Goal: Task Accomplishment & Management: Use online tool/utility

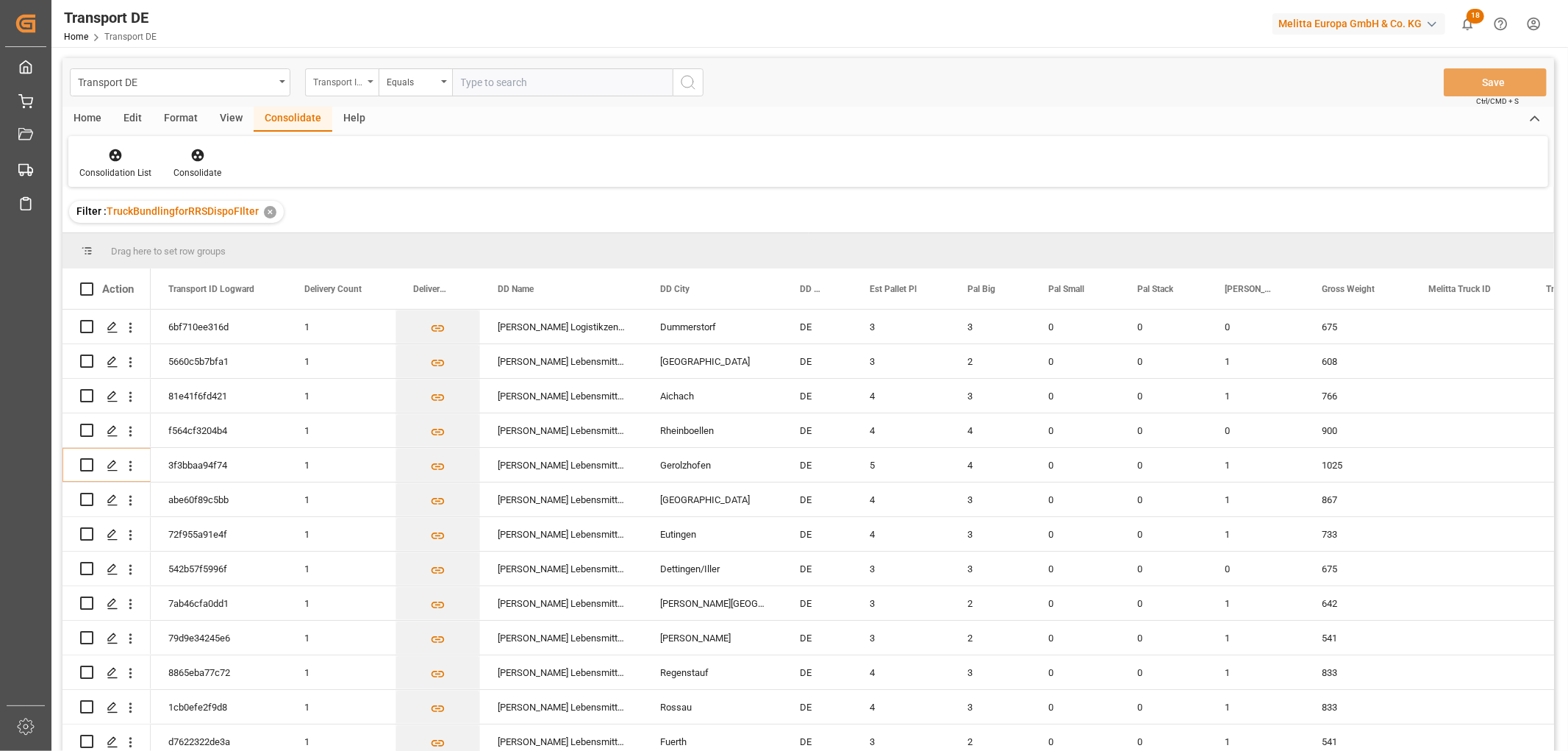
click at [350, 82] on div "Transport ID Logward" at bounding box center [338, 80] width 50 height 17
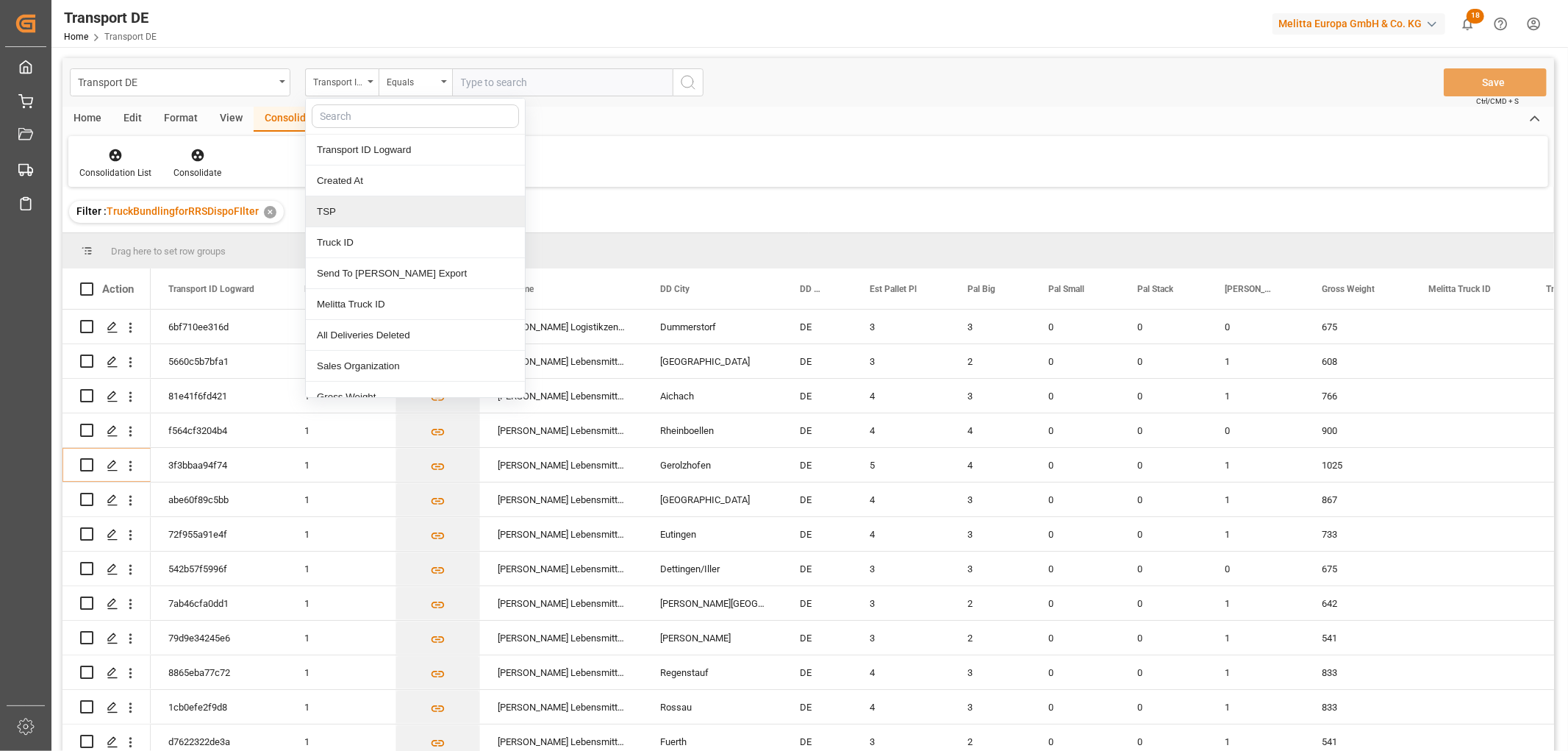
click at [346, 210] on div "TSP" at bounding box center [415, 211] width 219 height 31
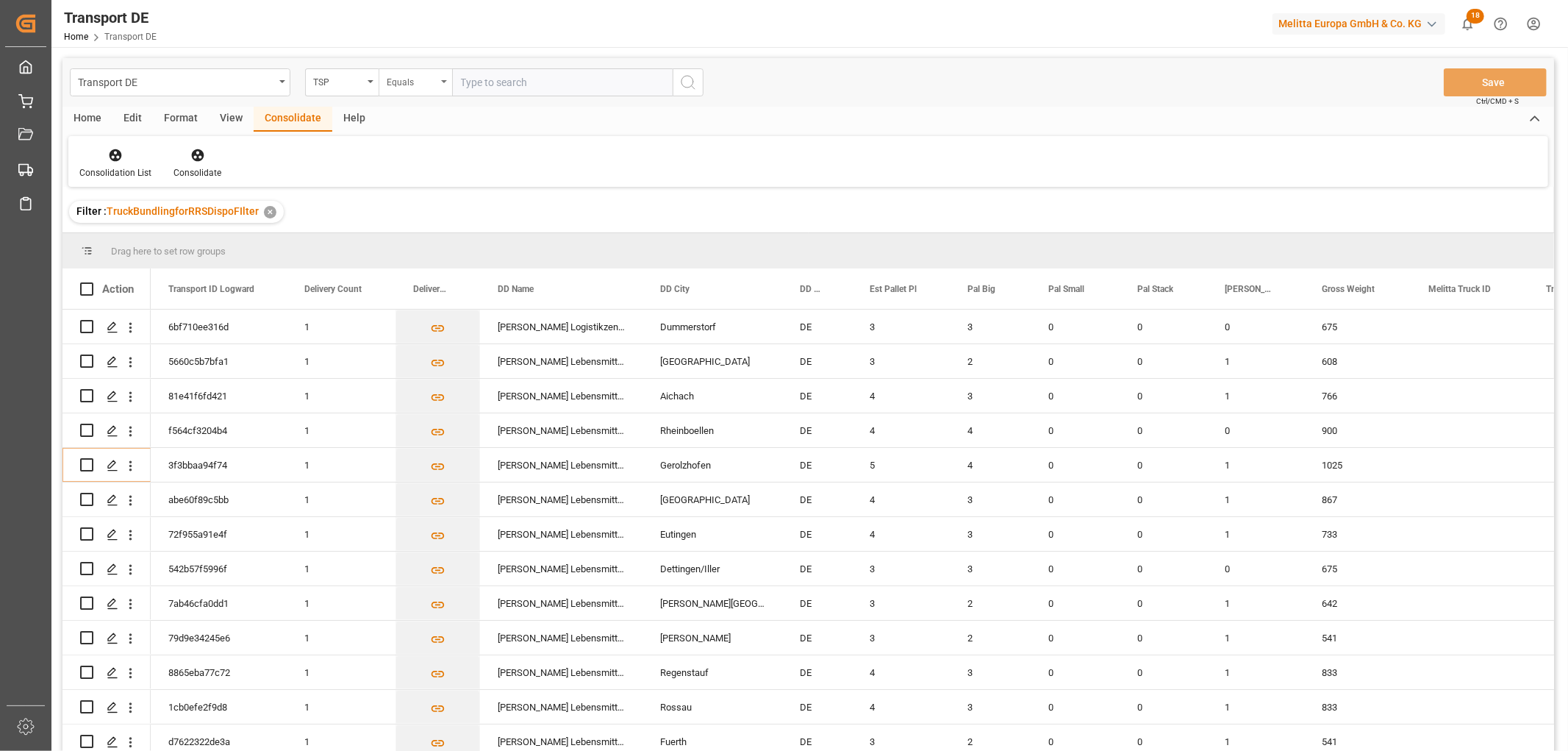
click at [407, 81] on div "Equals" at bounding box center [411, 80] width 50 height 17
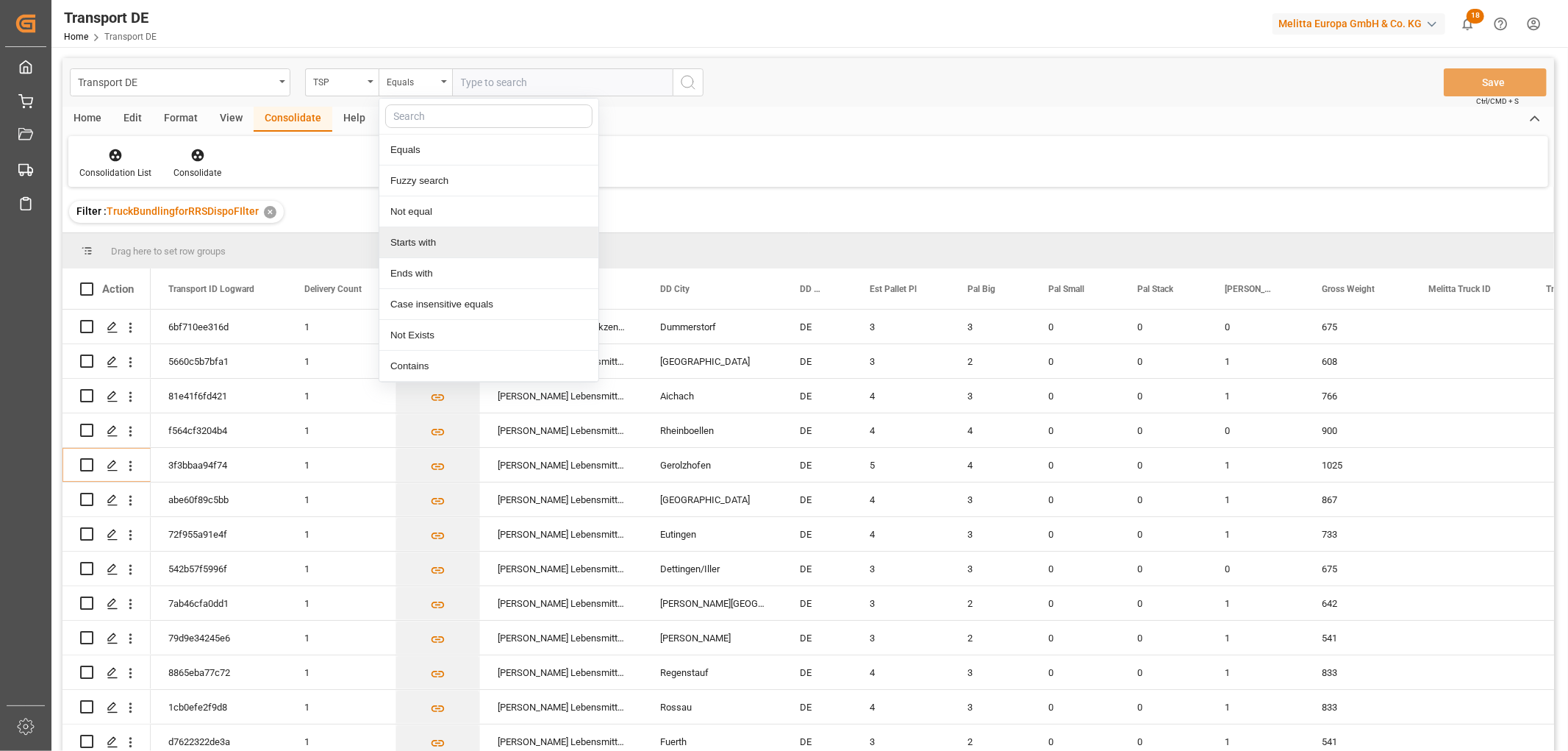
click at [427, 245] on div "Starts with" at bounding box center [488, 242] width 219 height 31
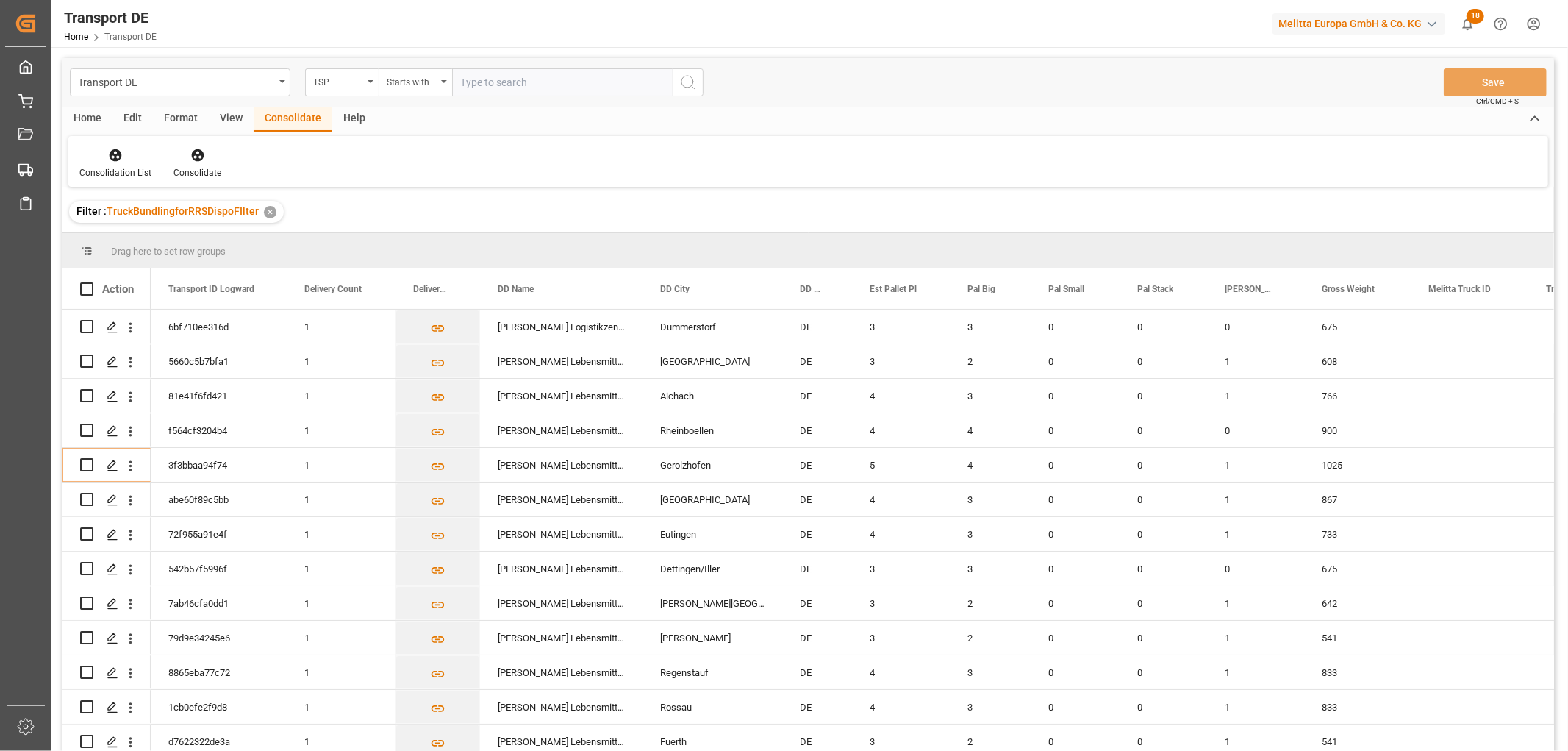
click at [500, 76] on input "text" at bounding box center [562, 82] width 221 height 28
type input "LIT DE"
click at [691, 78] on circle "search button" at bounding box center [687, 82] width 12 height 12
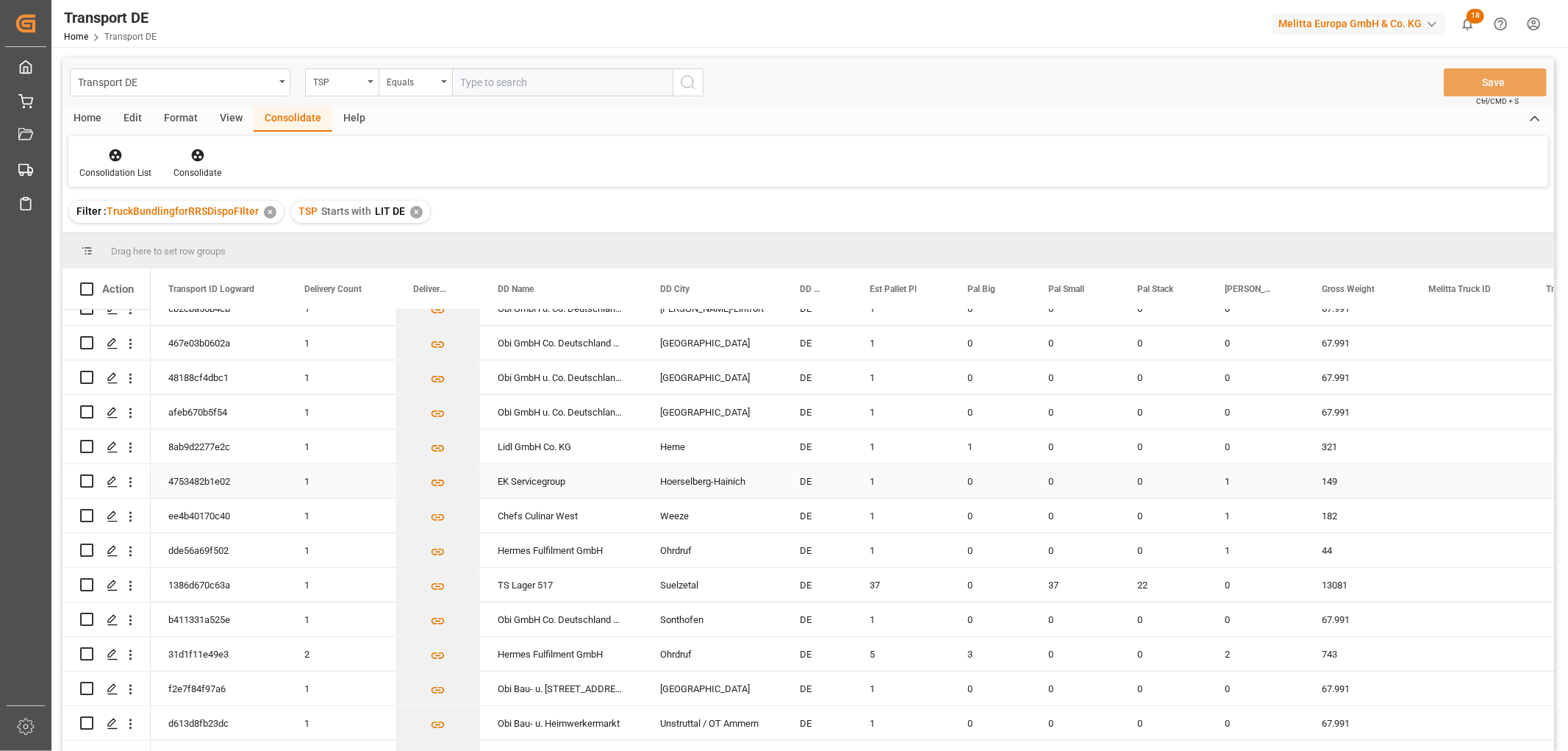
scroll to position [595, 0]
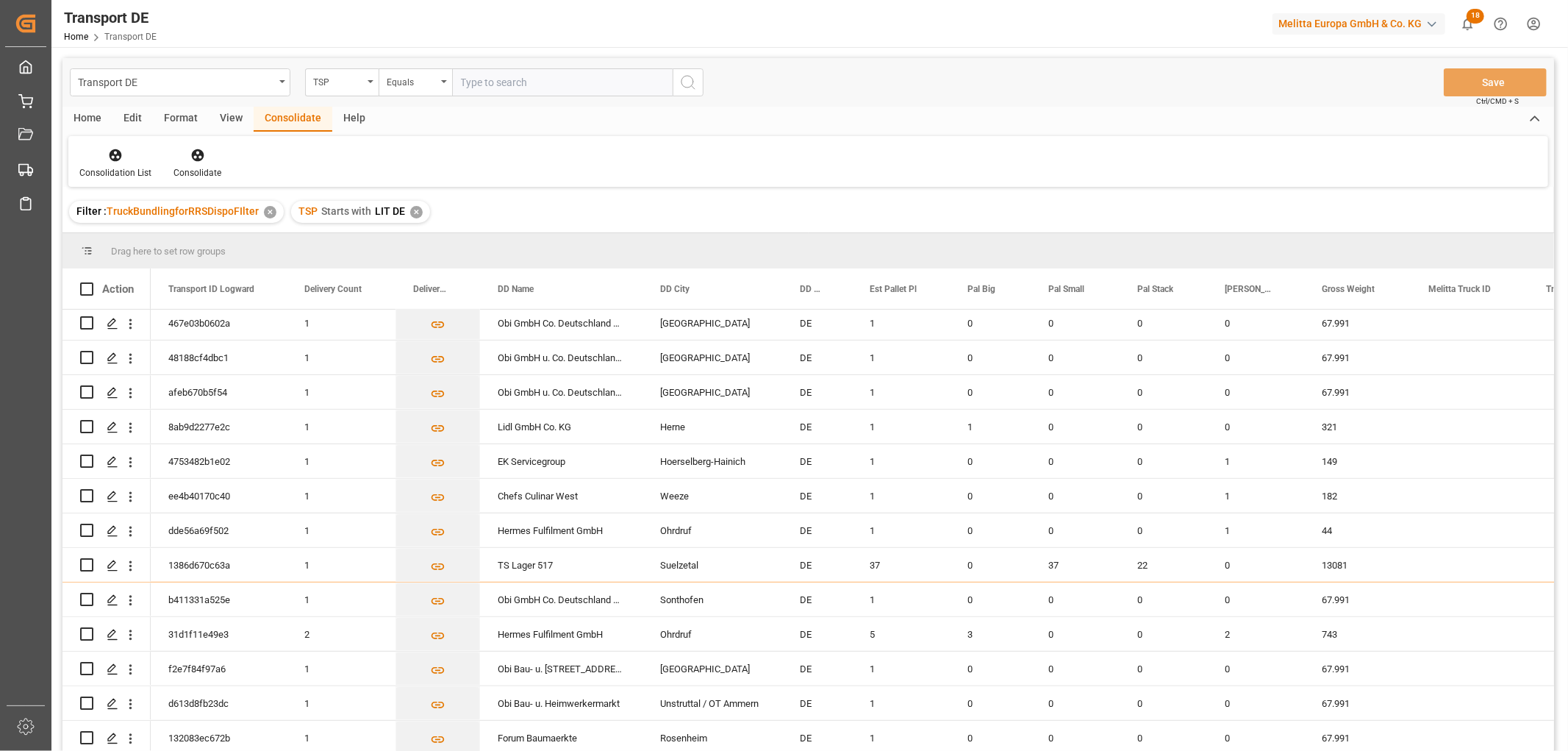
click at [411, 212] on div "✕" at bounding box center [416, 212] width 13 height 13
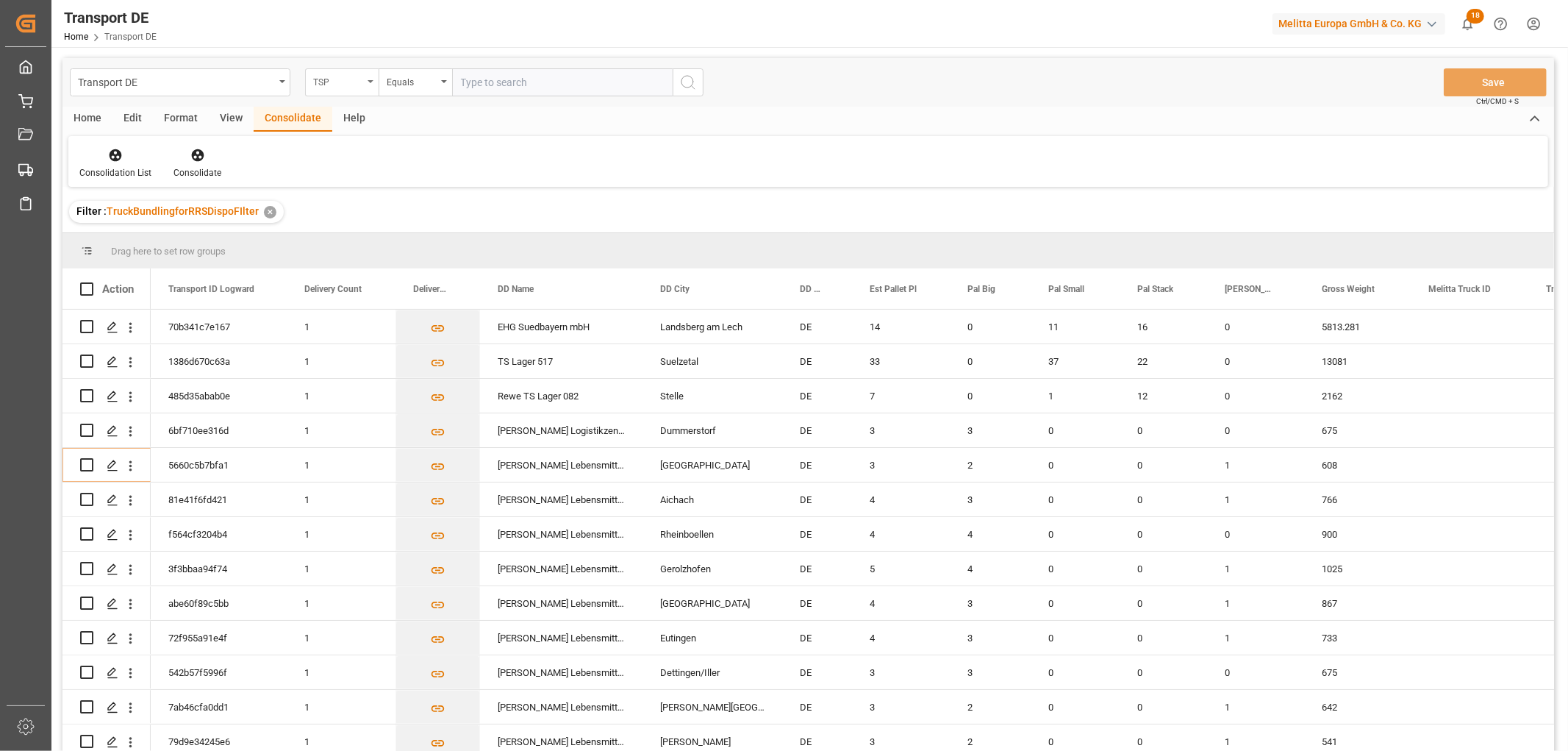
click at [336, 77] on div "TSP" at bounding box center [338, 80] width 50 height 17
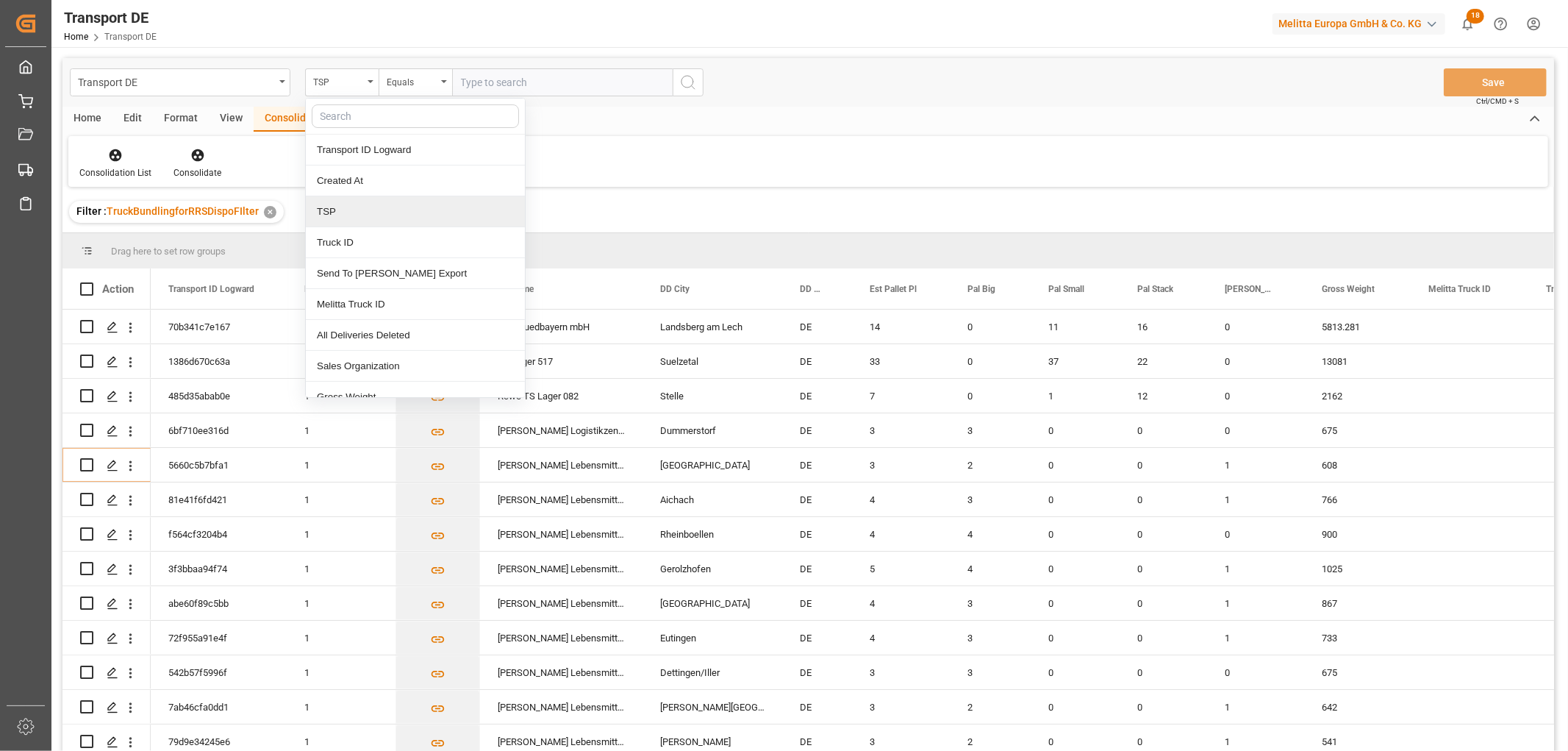
click at [344, 211] on div "TSP" at bounding box center [415, 211] width 219 height 31
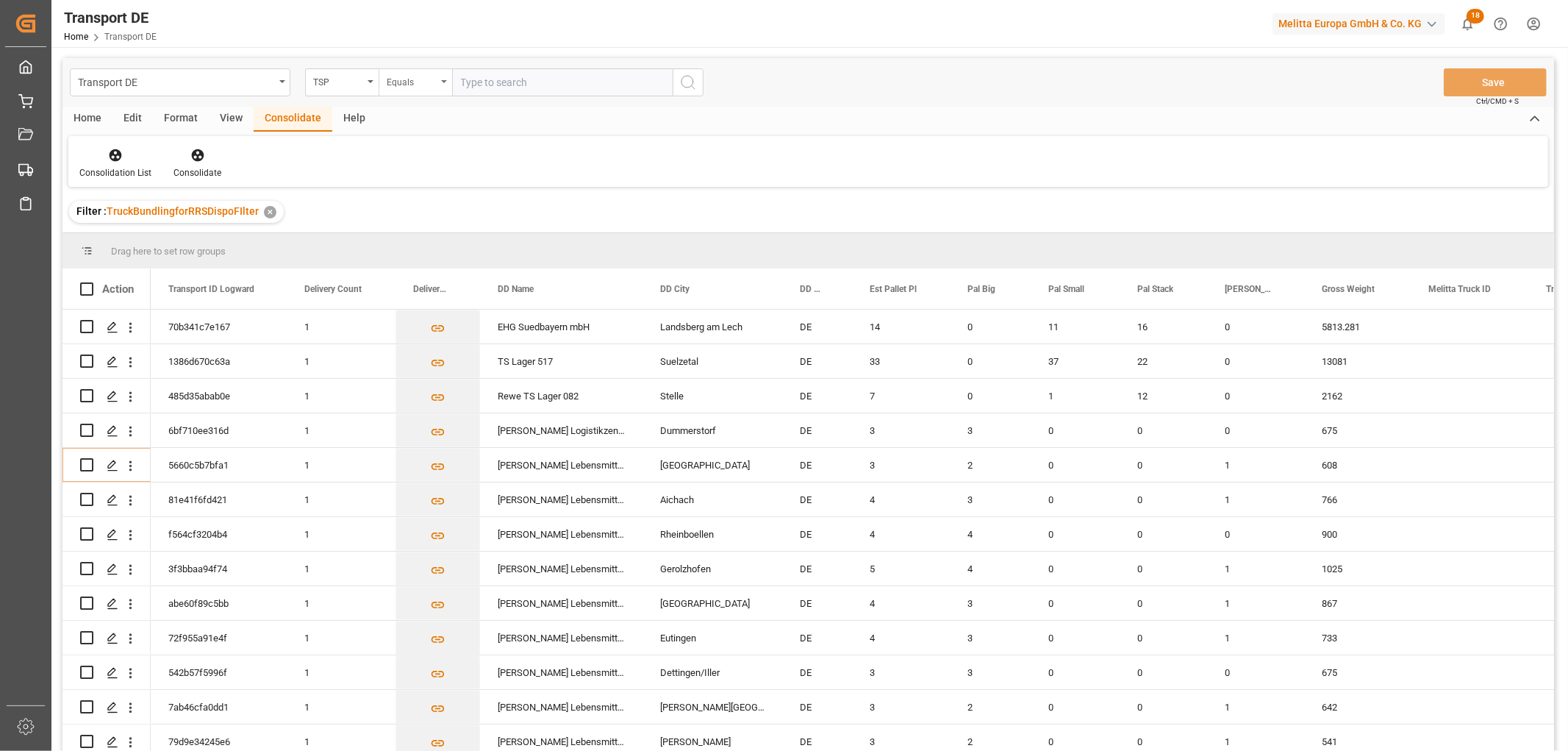
click at [403, 78] on div "Equals" at bounding box center [411, 80] width 50 height 17
click at [426, 245] on div "Starts with" at bounding box center [488, 242] width 219 height 31
click at [489, 77] on input "text" at bounding box center [562, 82] width 221 height 28
type input "LIT DE"
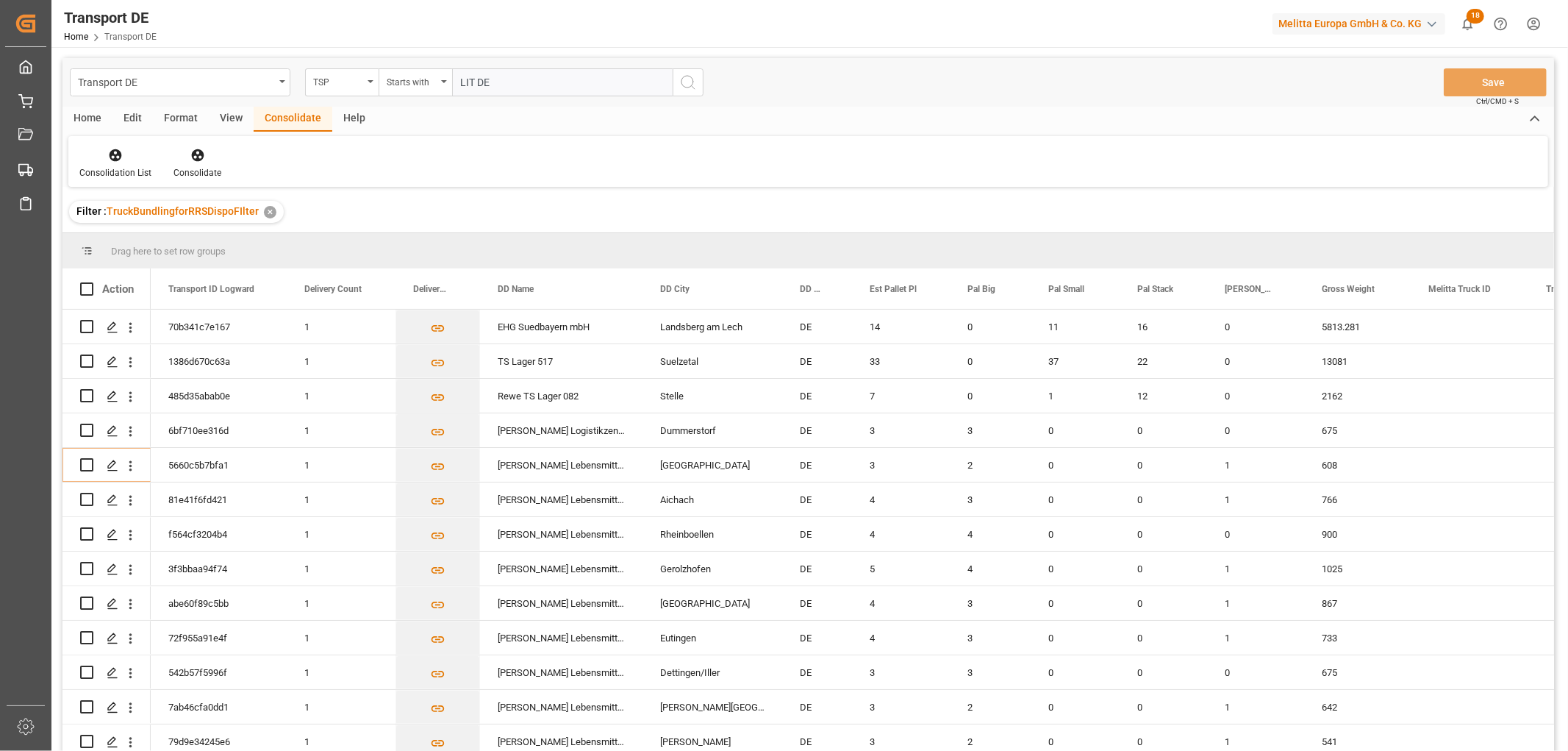
click at [688, 84] on icon "search button" at bounding box center [687, 82] width 17 height 17
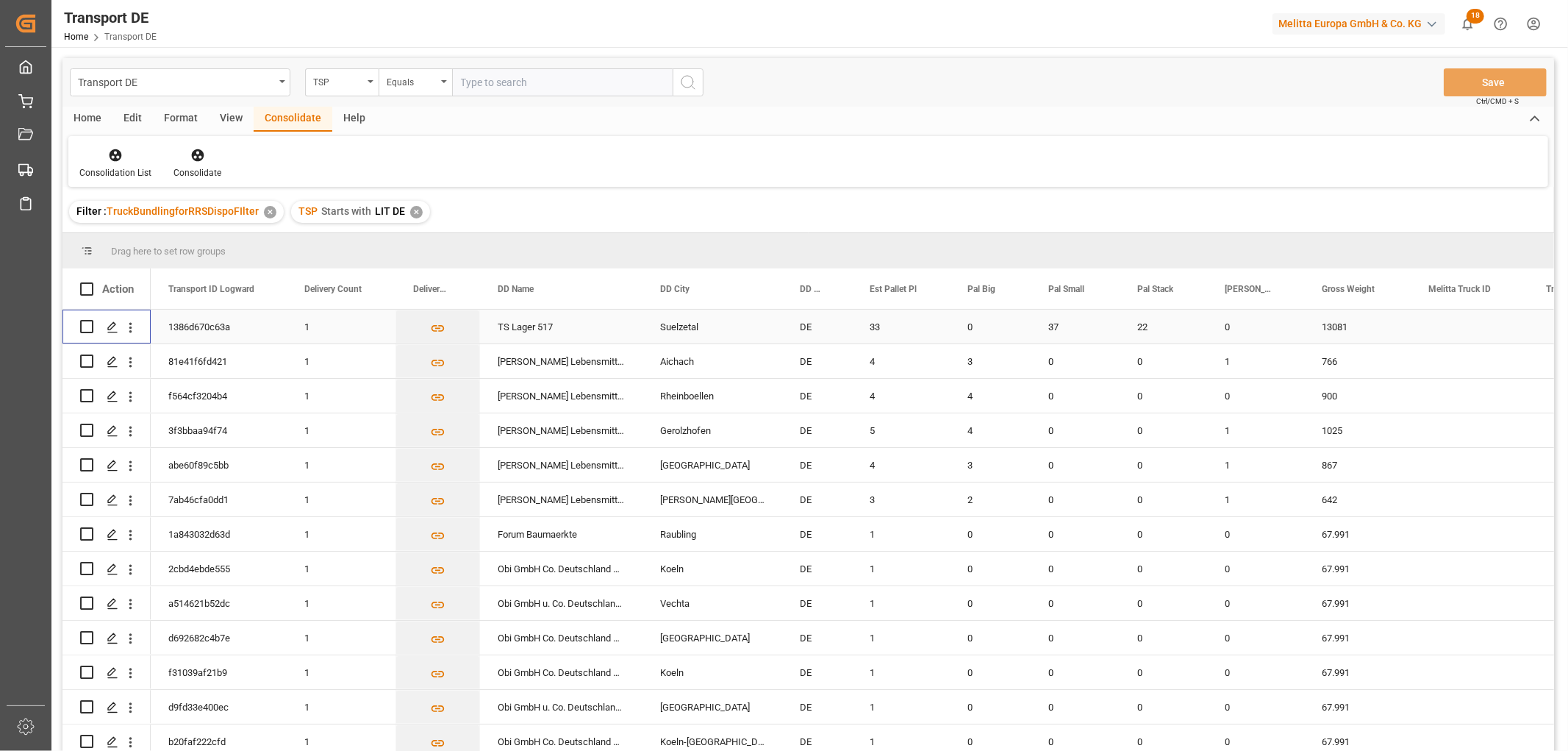
click at [89, 324] on input "Press Space to toggle row selection (unchecked)" at bounding box center [86, 326] width 13 height 13
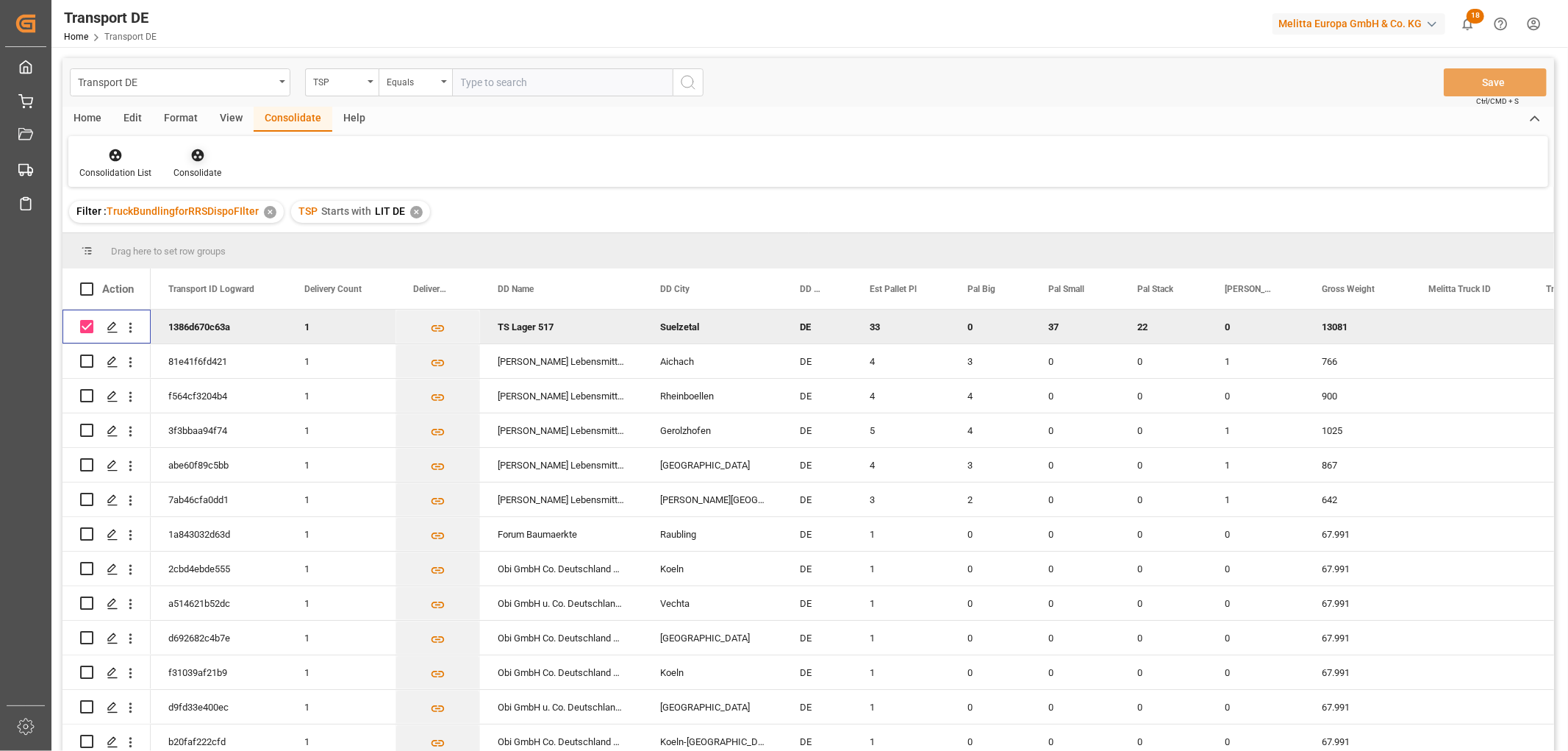
click at [192, 151] on icon at bounding box center [198, 156] width 13 height 13
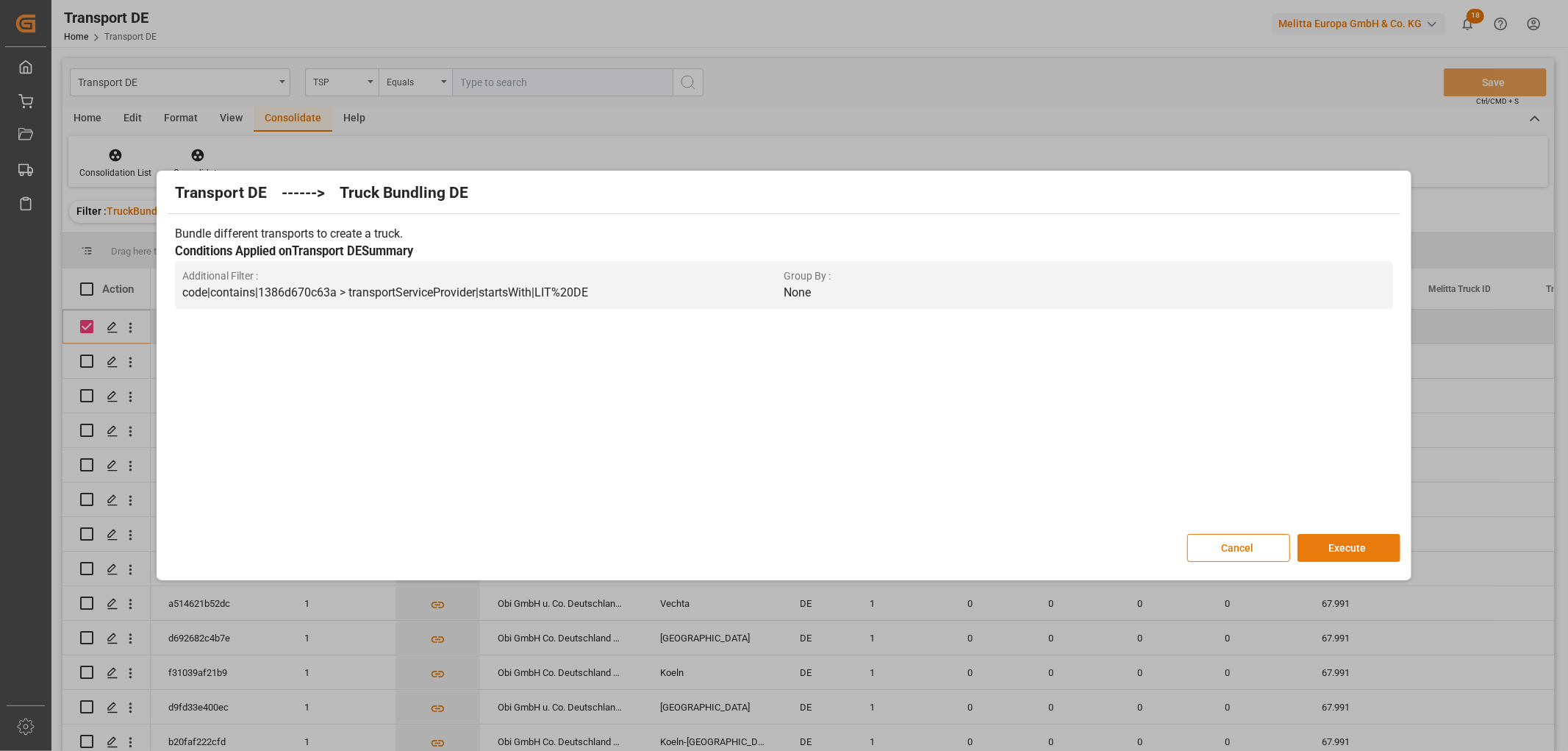
click at [1356, 547] on button "Execute" at bounding box center [1349, 547] width 103 height 28
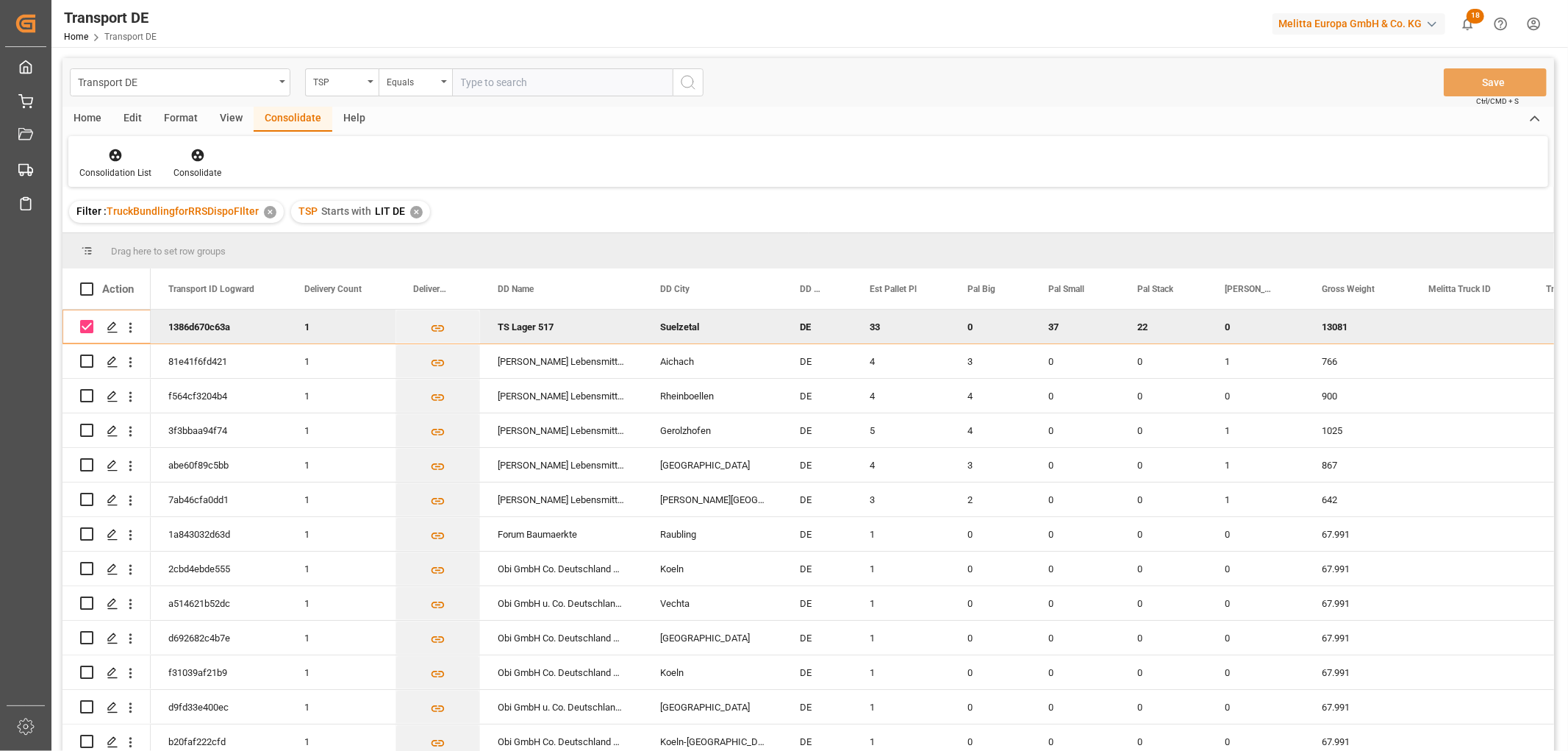
click at [86, 326] on input "Press Space to toggle row selection (checked)" at bounding box center [86, 326] width 13 height 13
checkbox input "false"
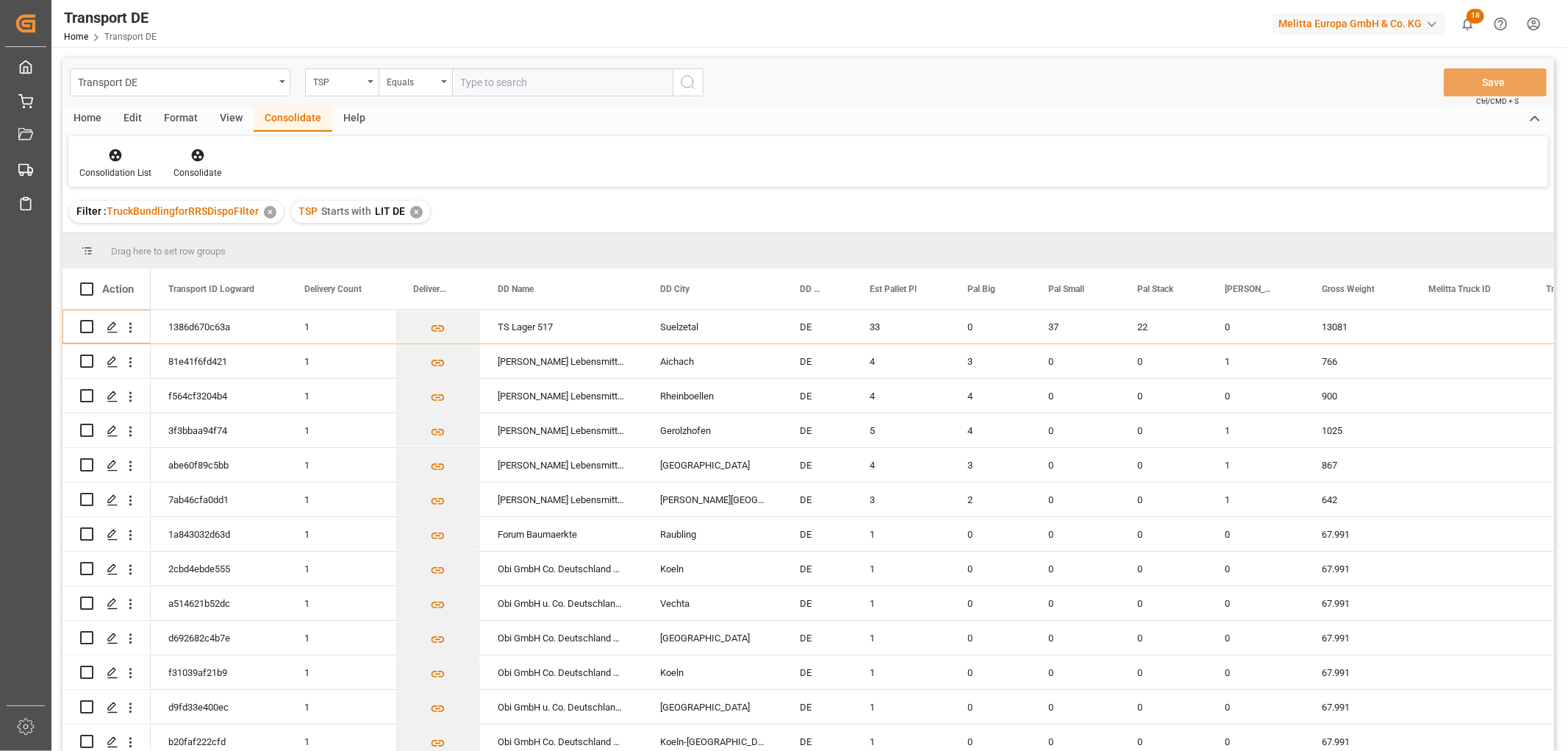
click at [410, 213] on div "✕" at bounding box center [416, 212] width 13 height 13
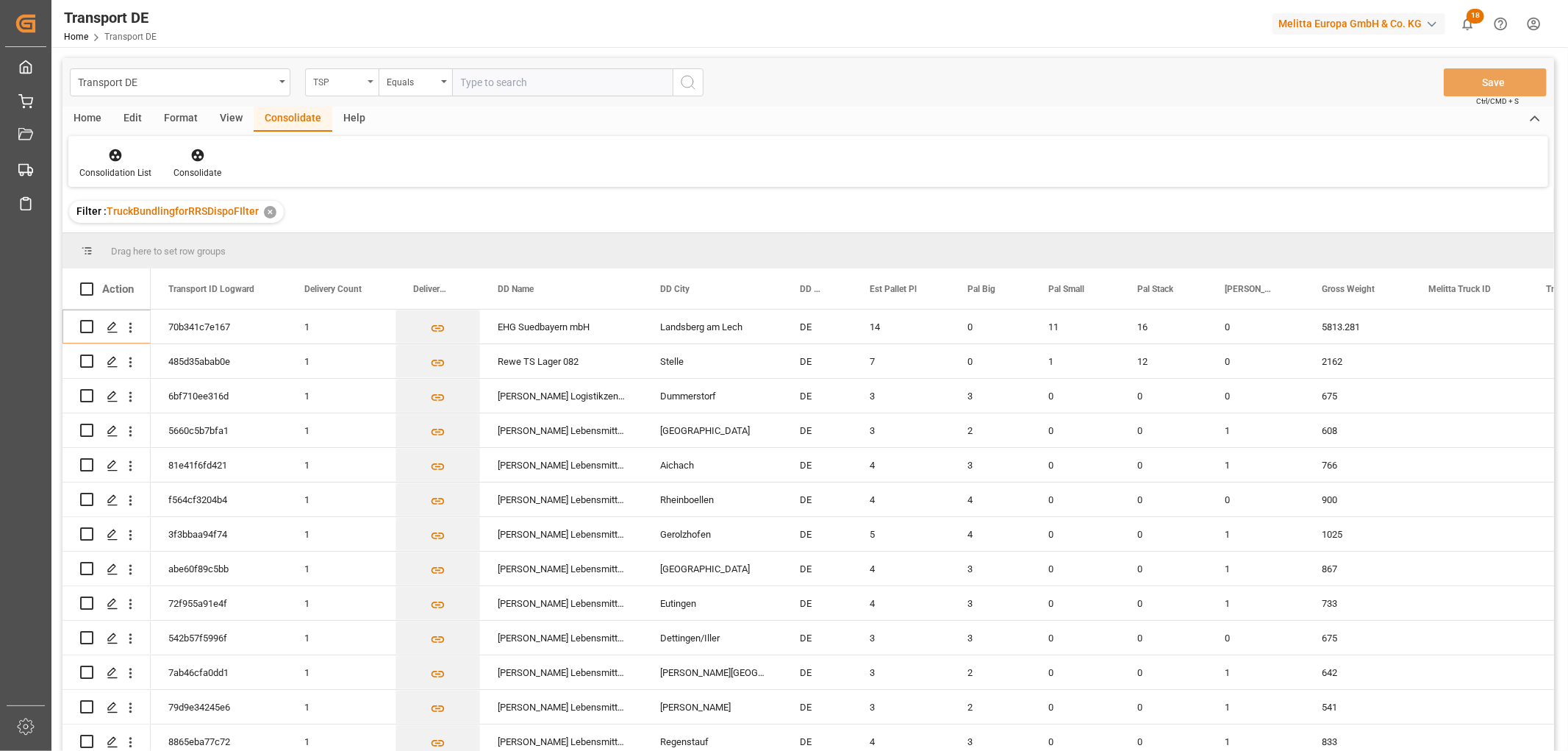
click at [329, 78] on div "TSP" at bounding box center [338, 80] width 50 height 17
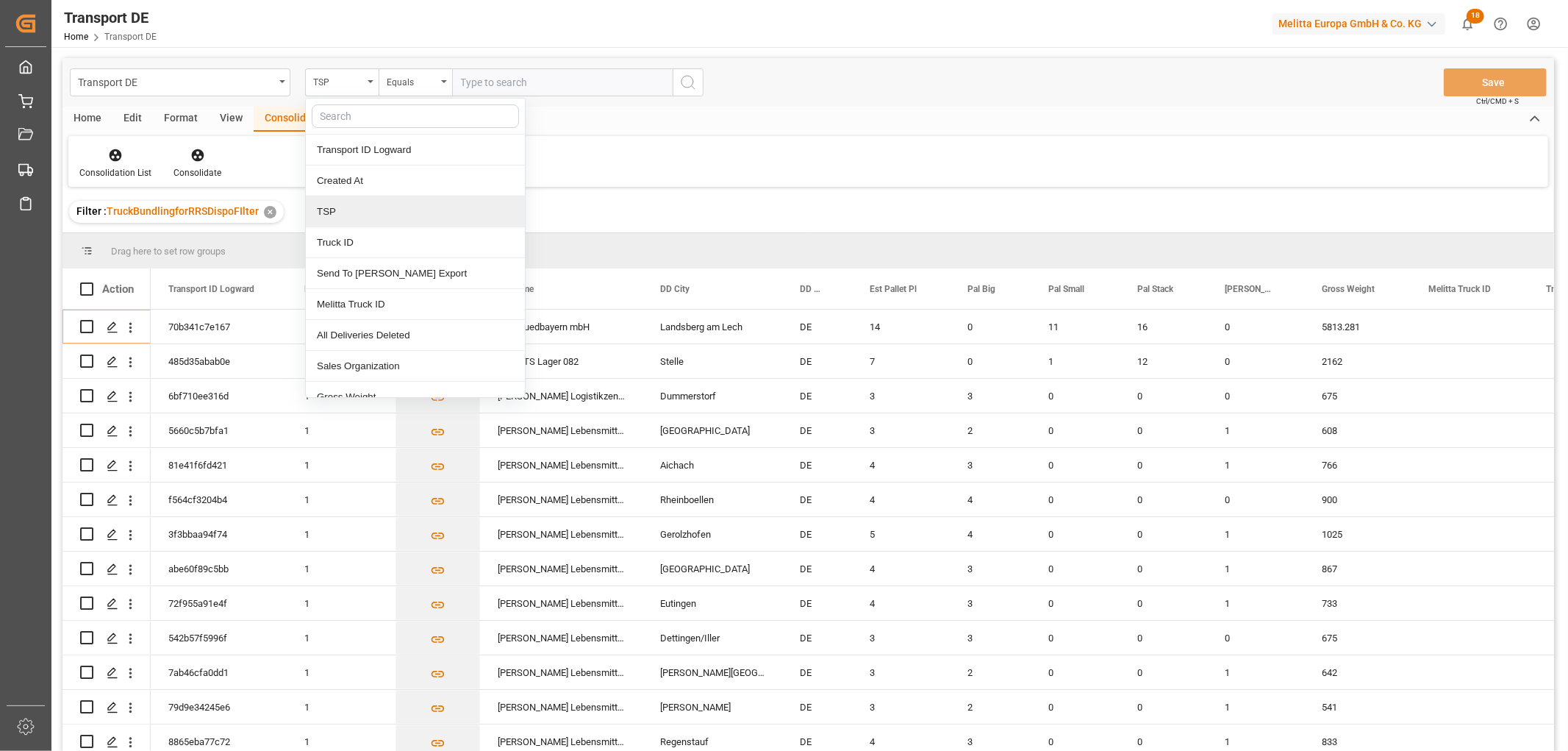
click at [331, 218] on div "TSP" at bounding box center [415, 211] width 219 height 31
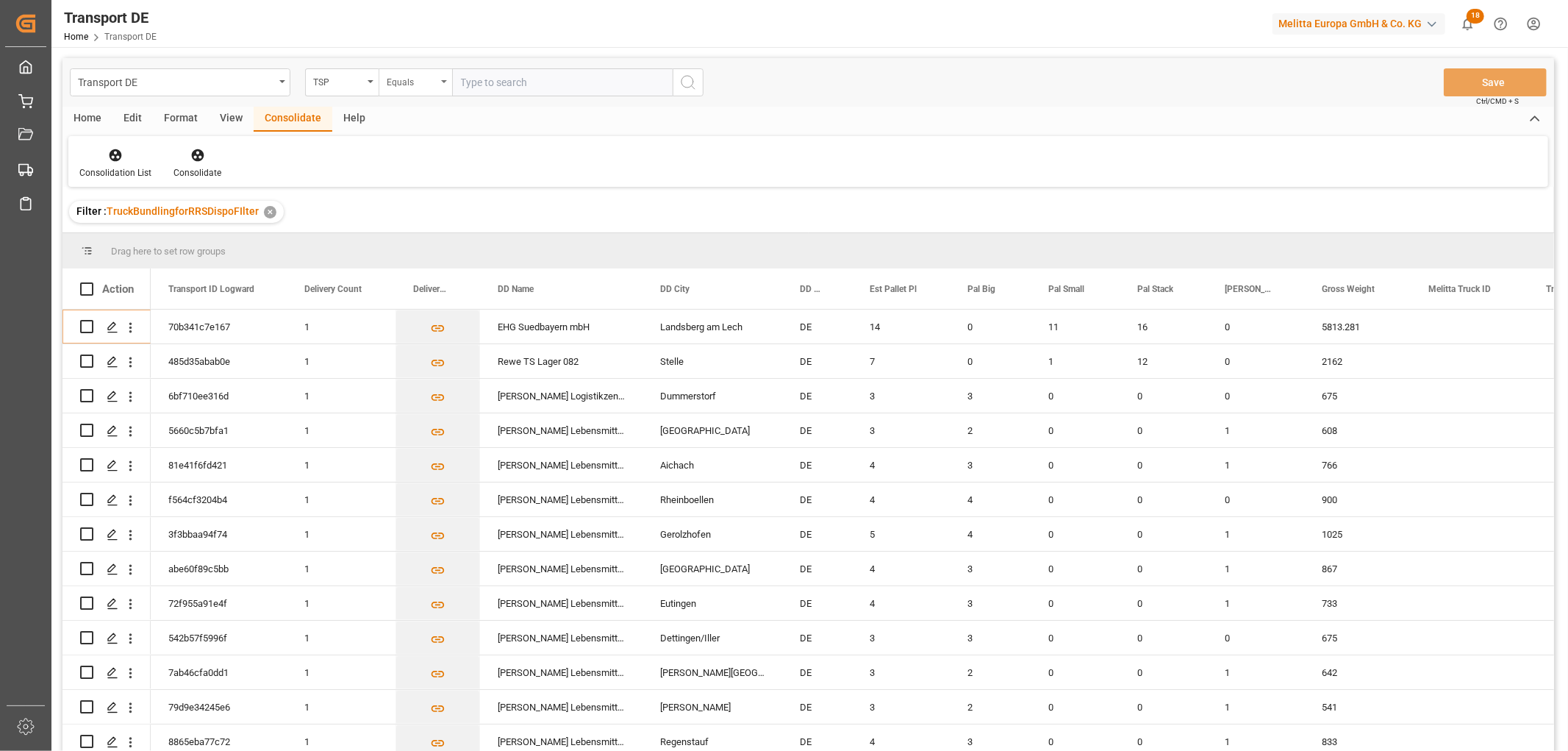
click at [392, 85] on div "Equals" at bounding box center [411, 80] width 50 height 17
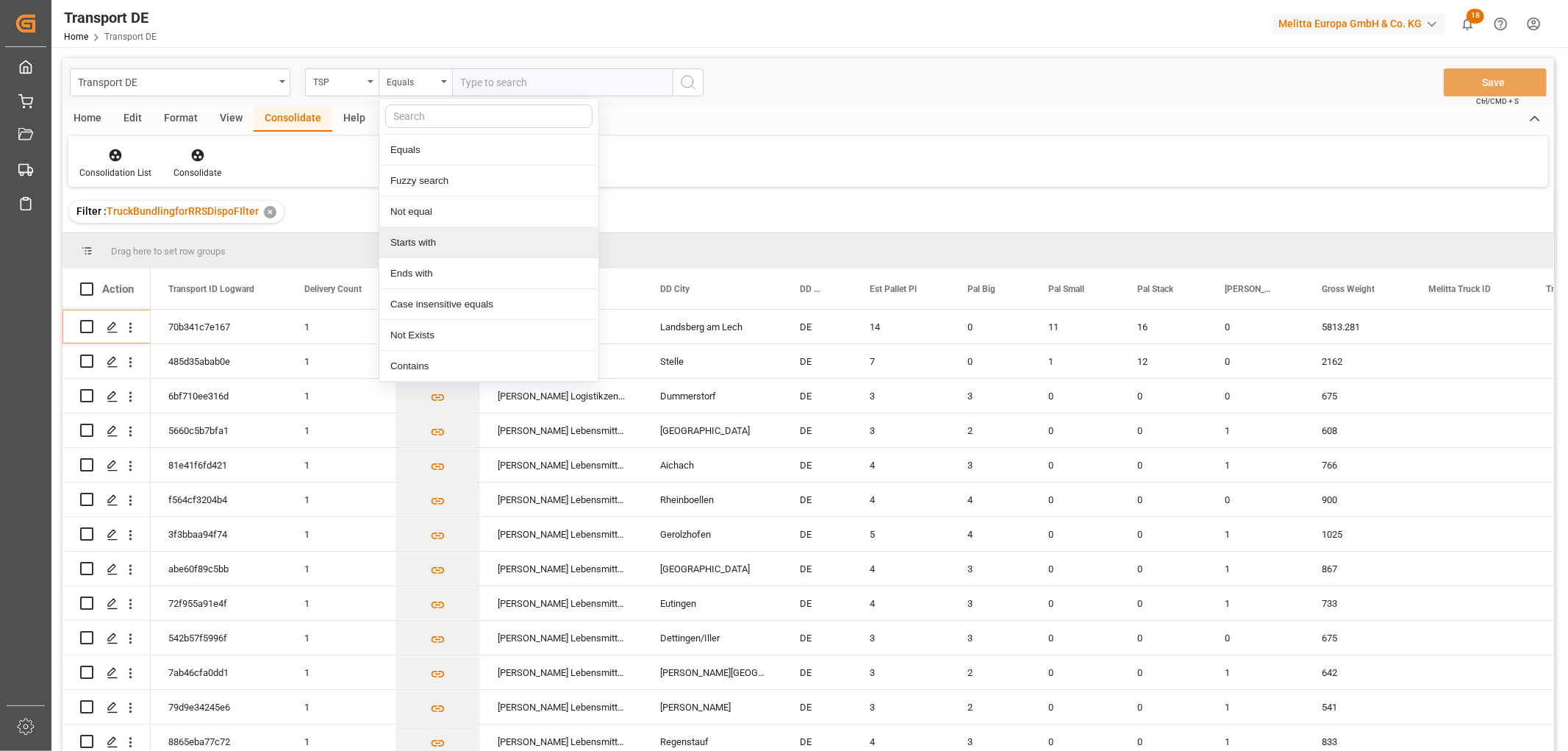
click at [415, 241] on div "Starts with" at bounding box center [488, 242] width 219 height 31
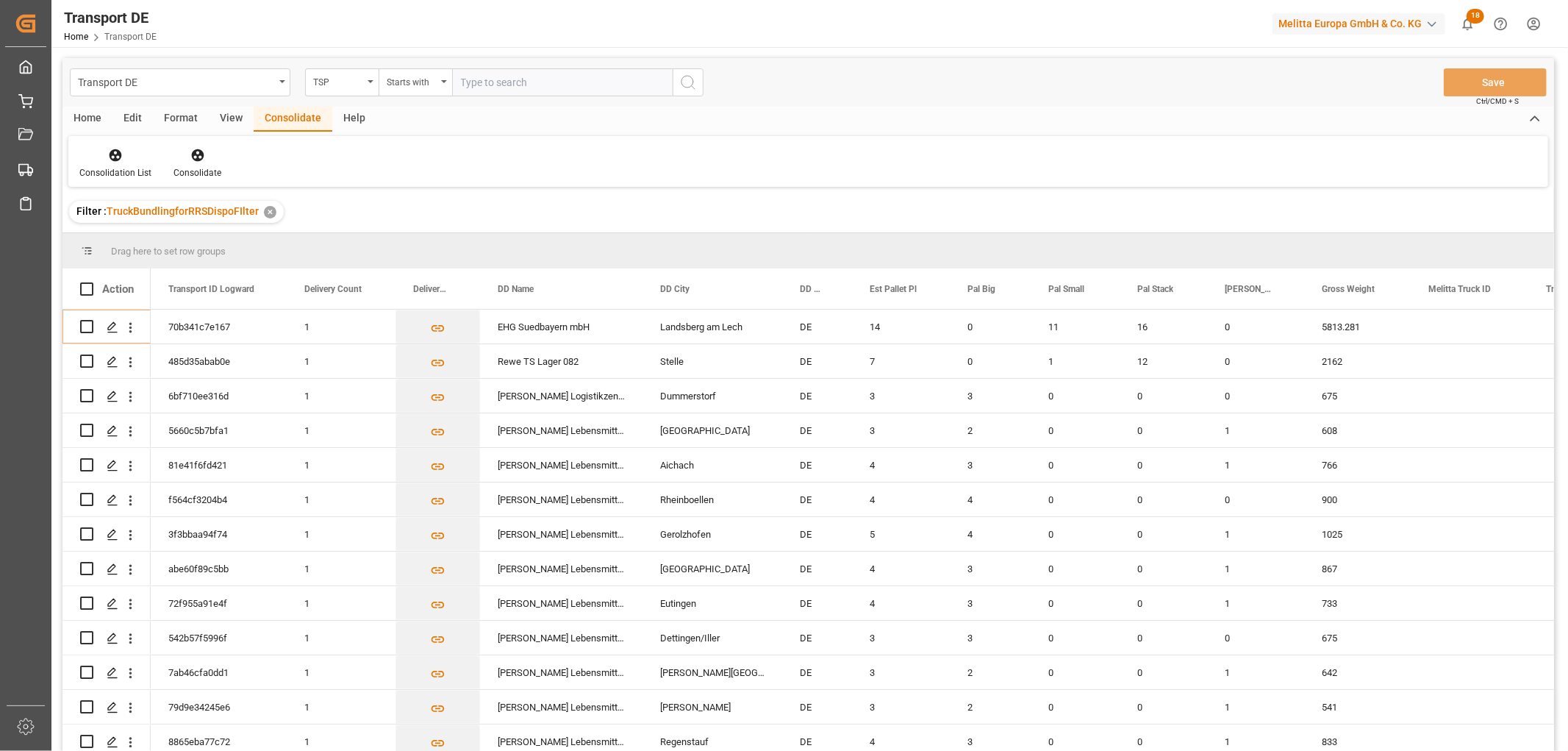
click at [468, 87] on input "text" at bounding box center [562, 82] width 221 height 28
type input "Hartmann"
click at [691, 78] on icon "search button" at bounding box center [687, 82] width 17 height 17
click at [89, 325] on input "Press Space to toggle row selection (unchecked)" at bounding box center [86, 326] width 13 height 13
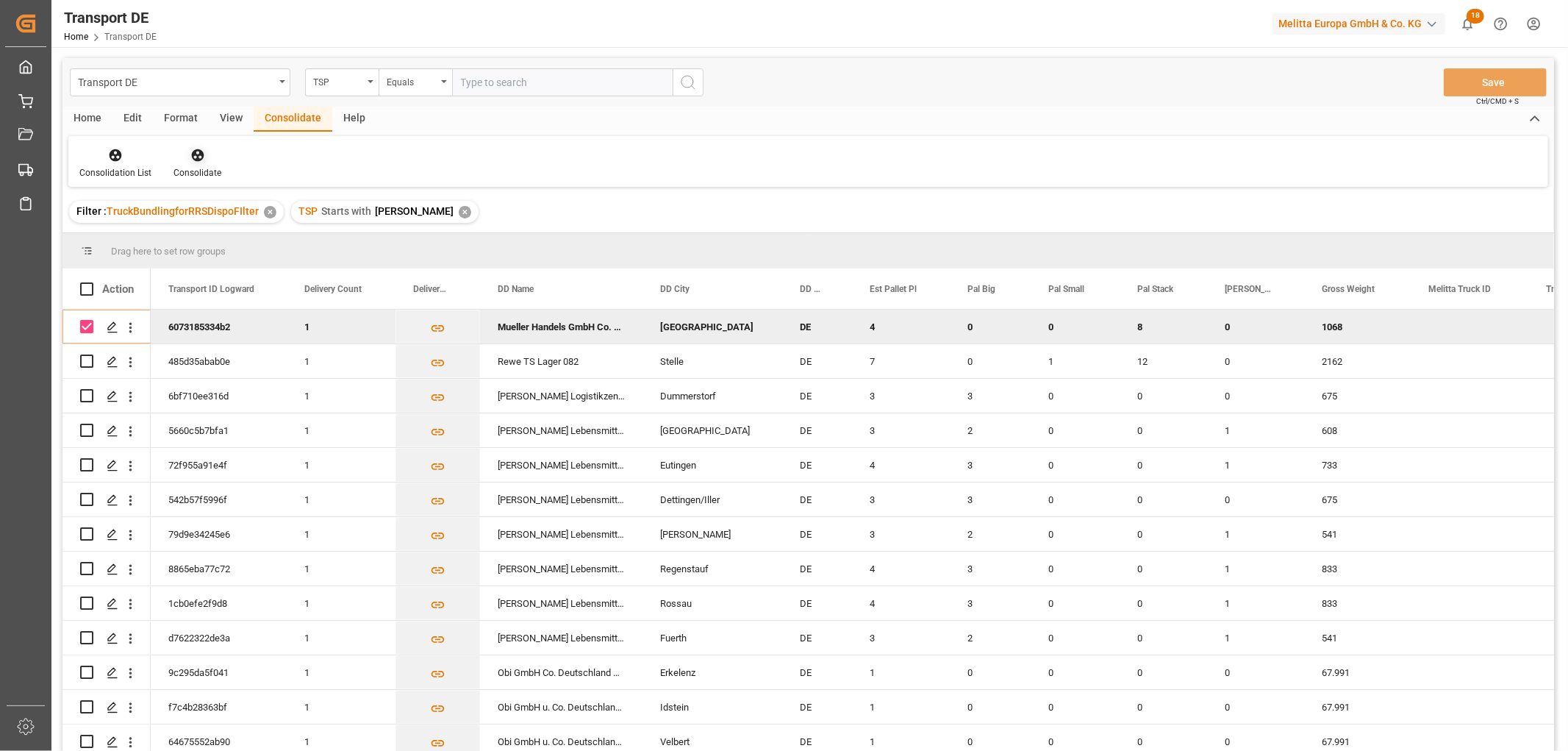
click at [195, 157] on icon at bounding box center [198, 156] width 13 height 13
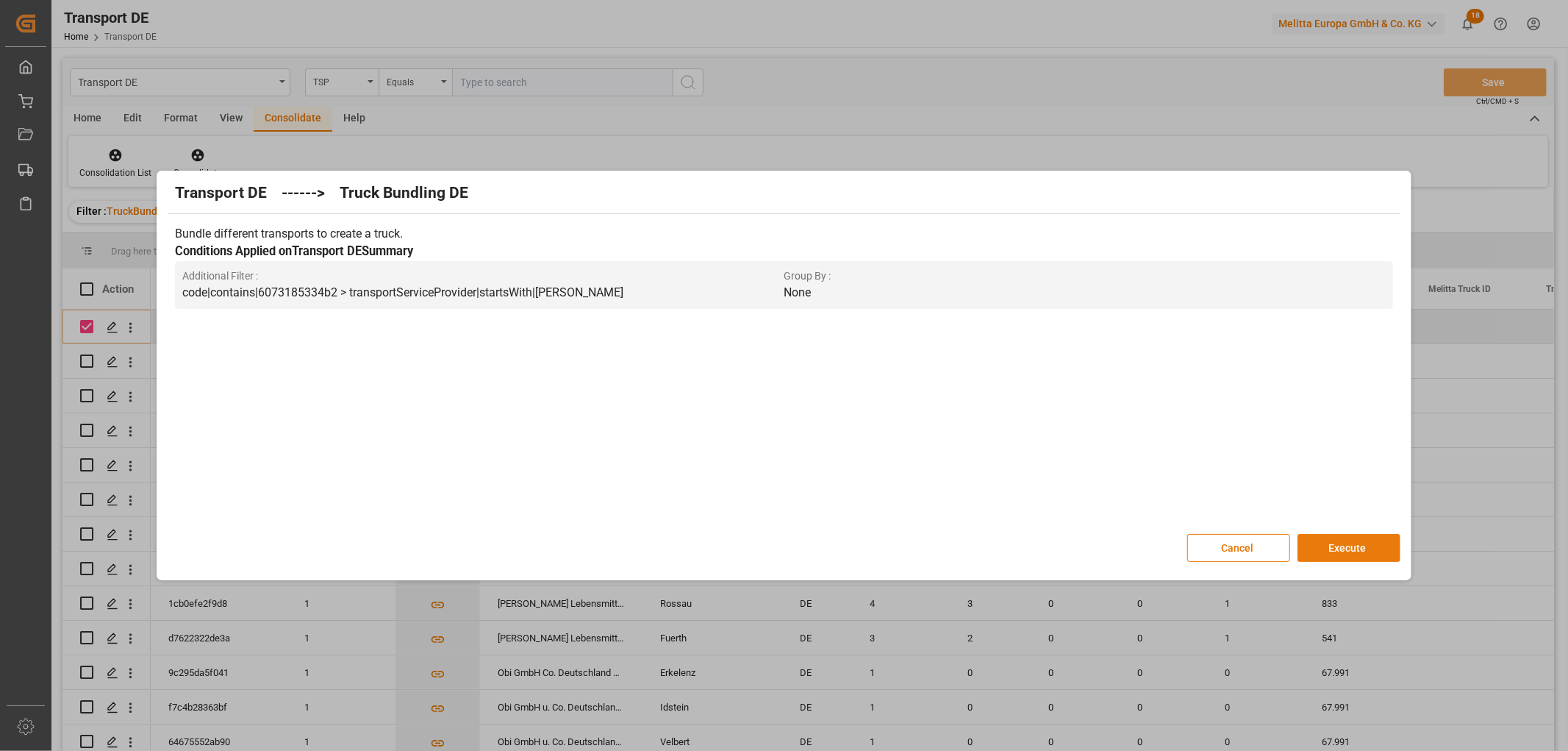
click at [1357, 544] on button "Execute" at bounding box center [1349, 547] width 103 height 28
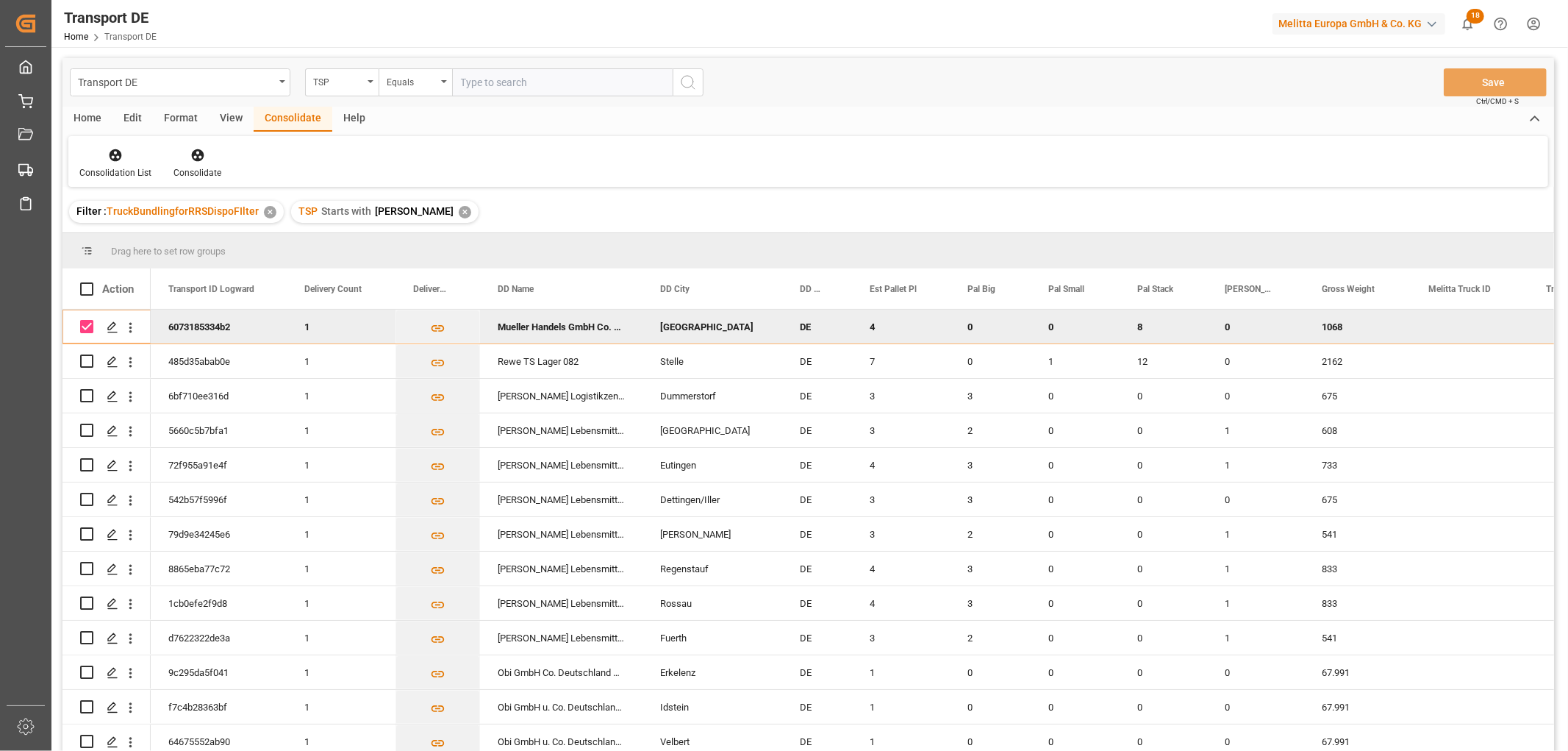
click at [85, 327] on input "Press Space to toggle row selection (checked)" at bounding box center [86, 326] width 13 height 13
checkbox input "false"
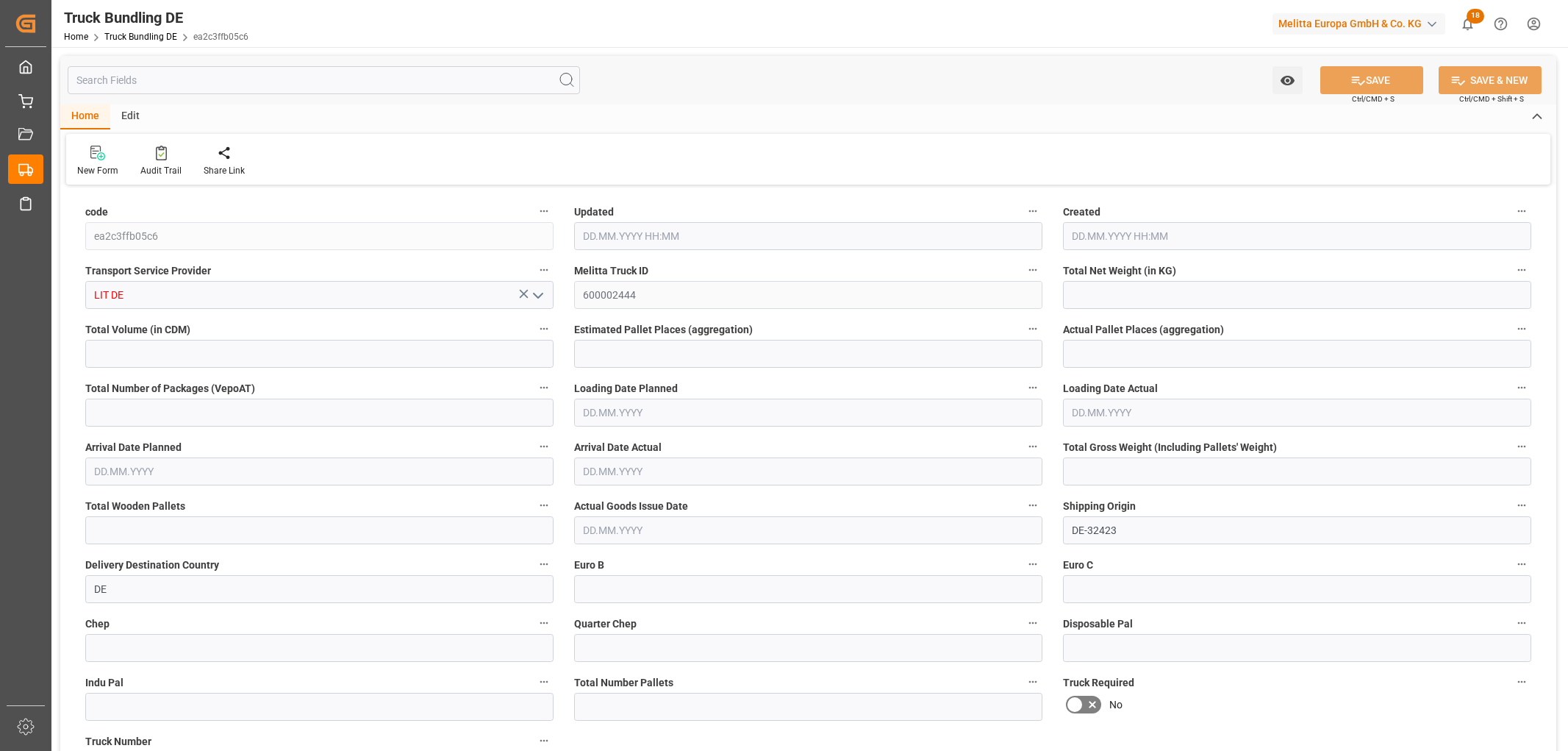
type input "9787.472"
type input "49677.296"
type input "33"
type input "0"
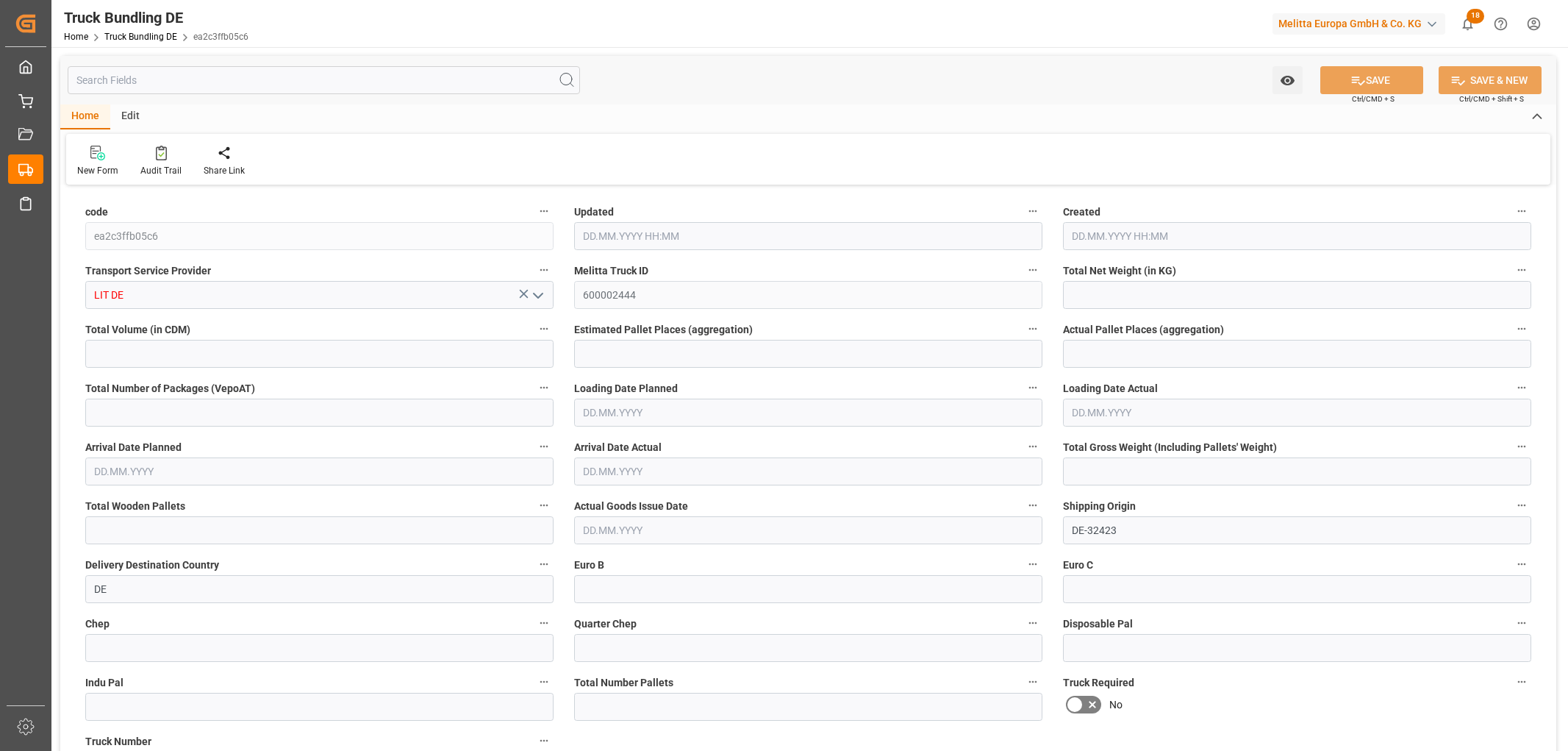
type input "13081"
type input "59"
type input "0"
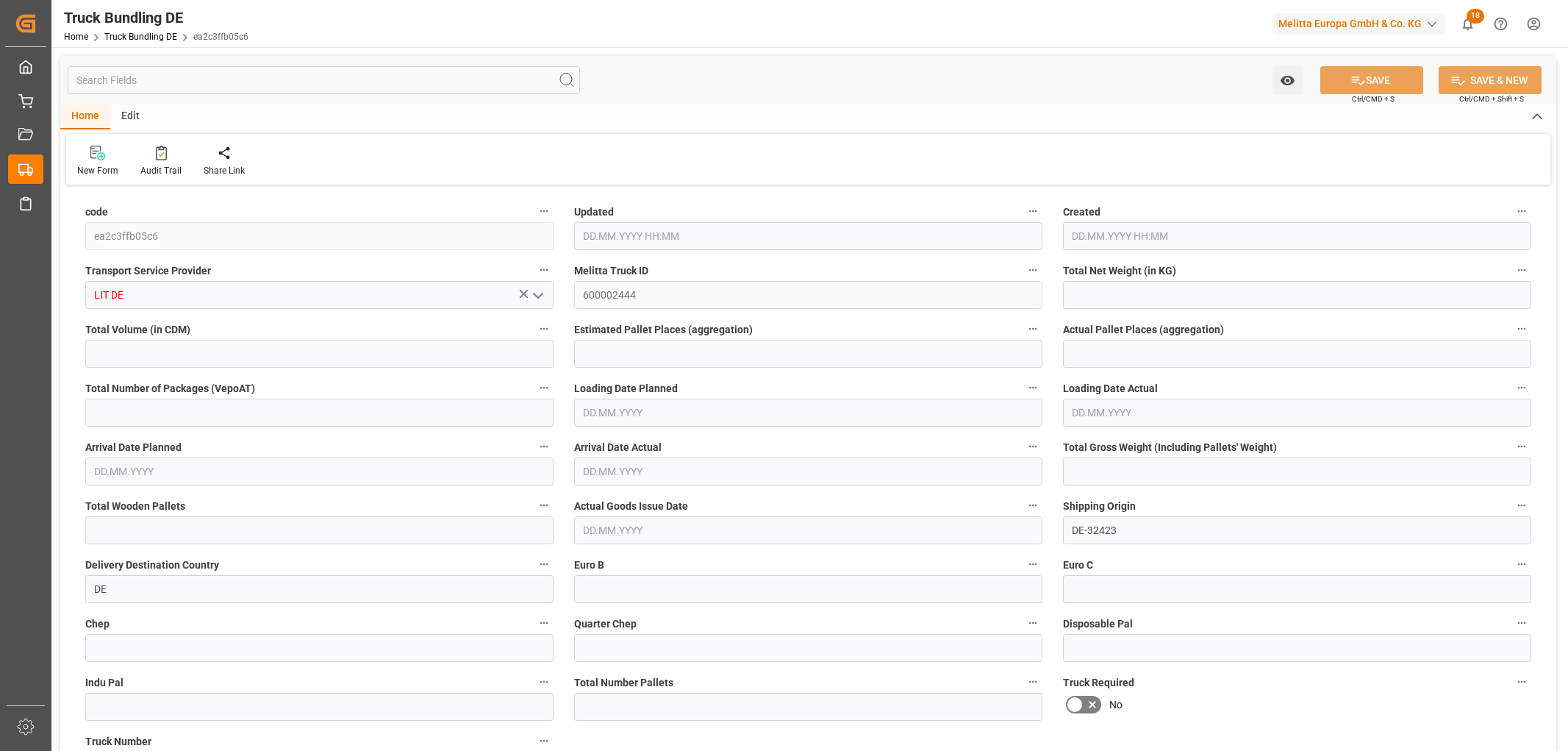
type input "0"
type input "[DATE] 08:41"
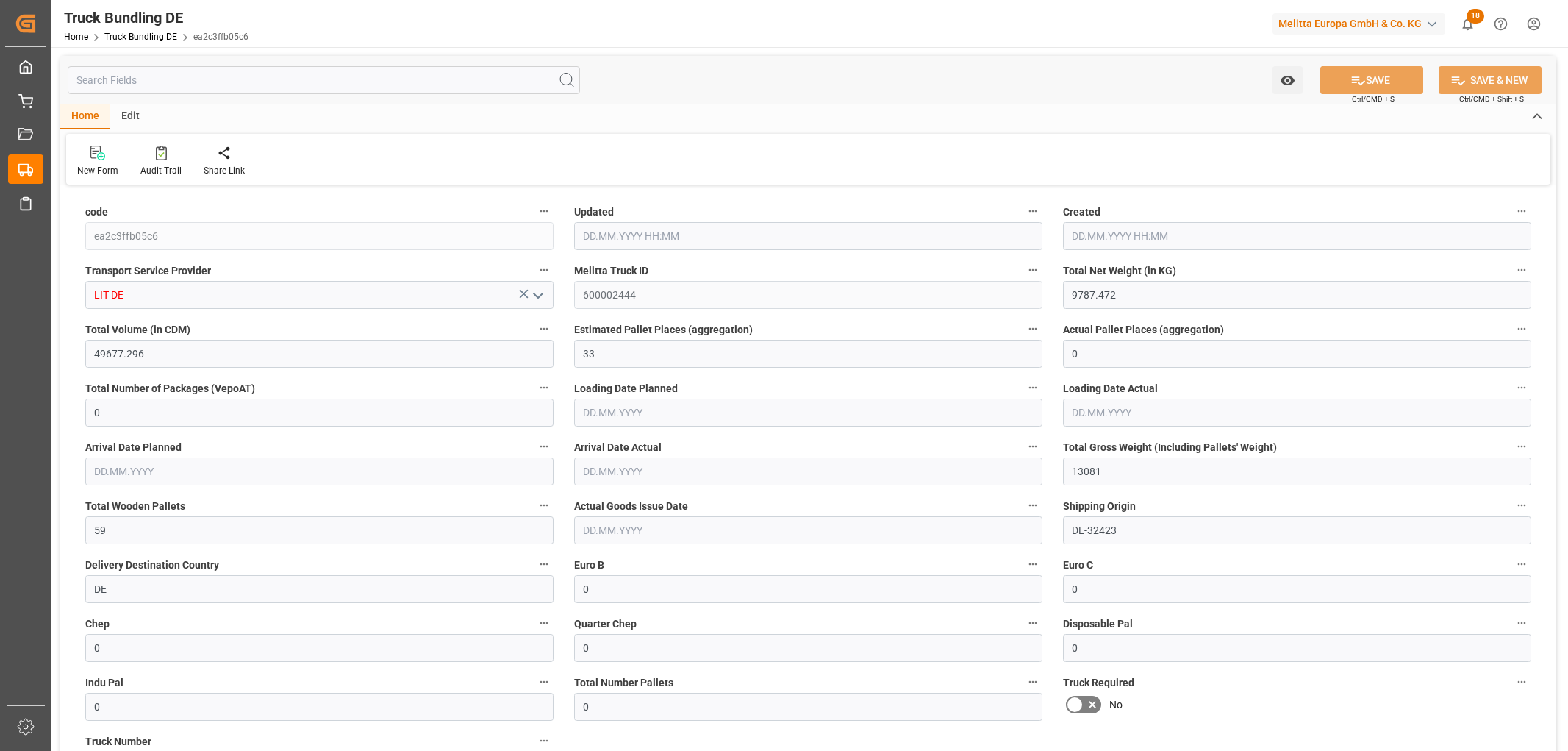
type input "[DATE] 08:41"
type input "[DATE]"
type input "597.888"
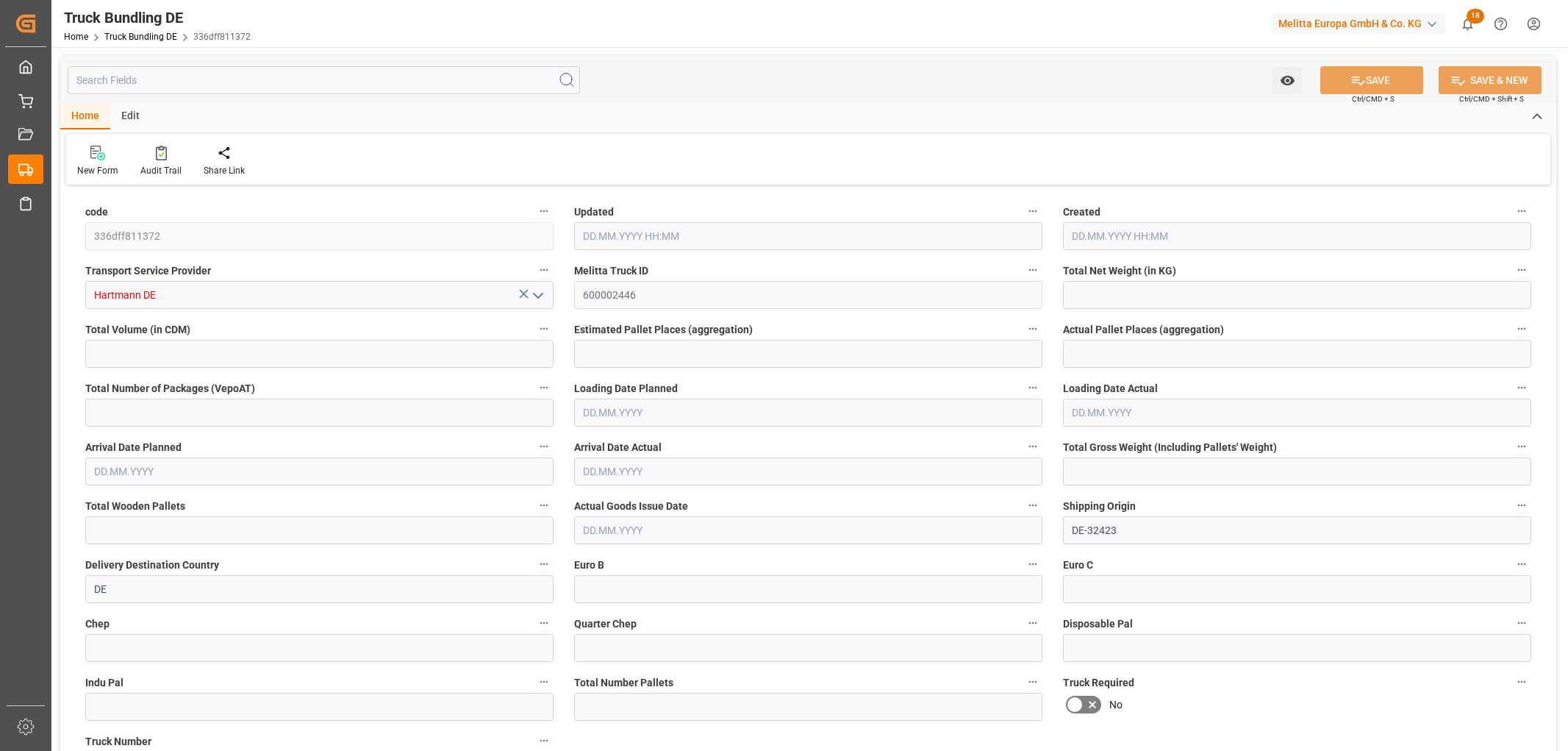
type input "7093.12"
type input "4"
type input "0"
type input "1068"
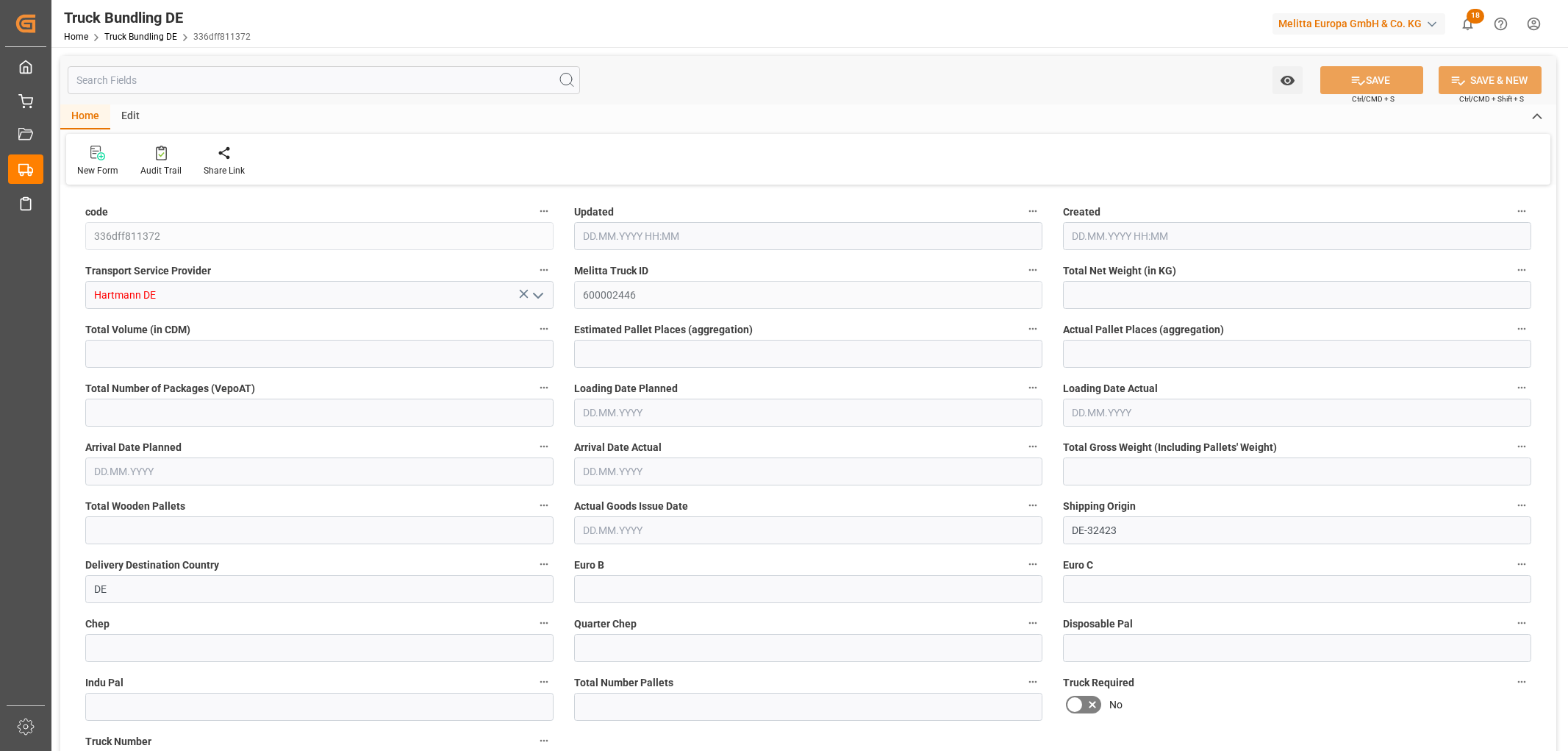
type input "8"
type input "0"
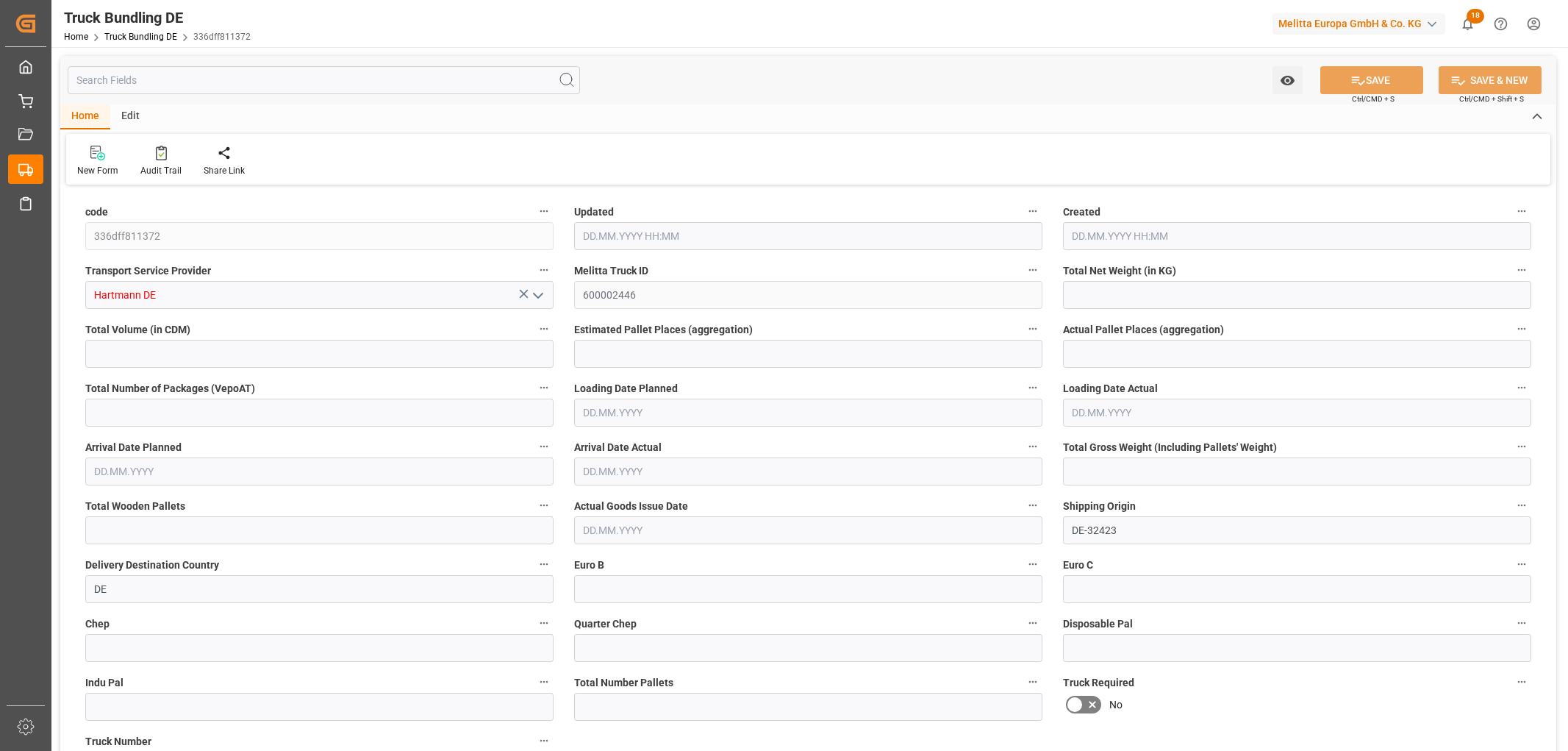
type input "0"
type input "10.09.2025 09:04"
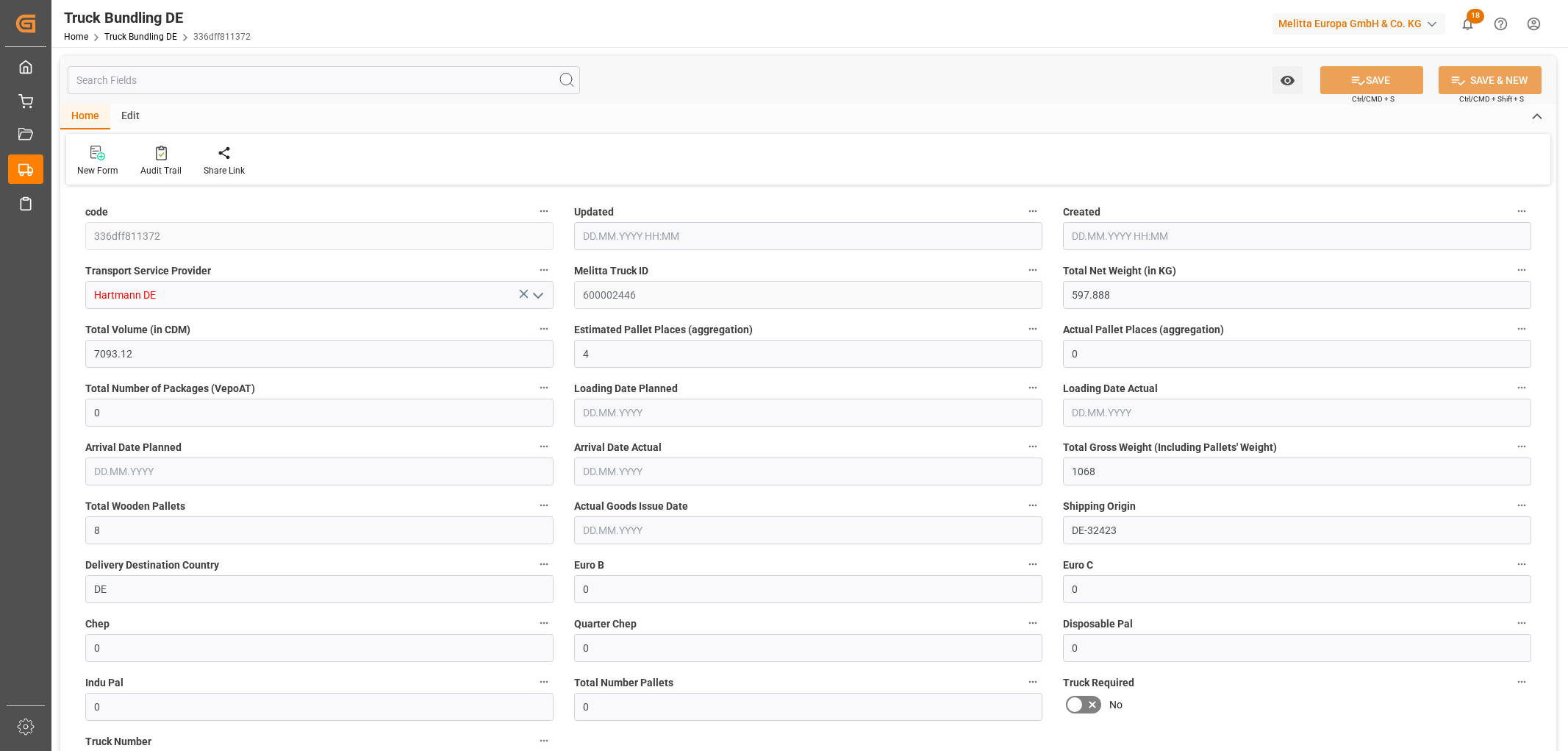
type input "12.09.2025"
type input "16.09.2025"
type input "[DATE]"
